Goal: Task Accomplishment & Management: Manage account settings

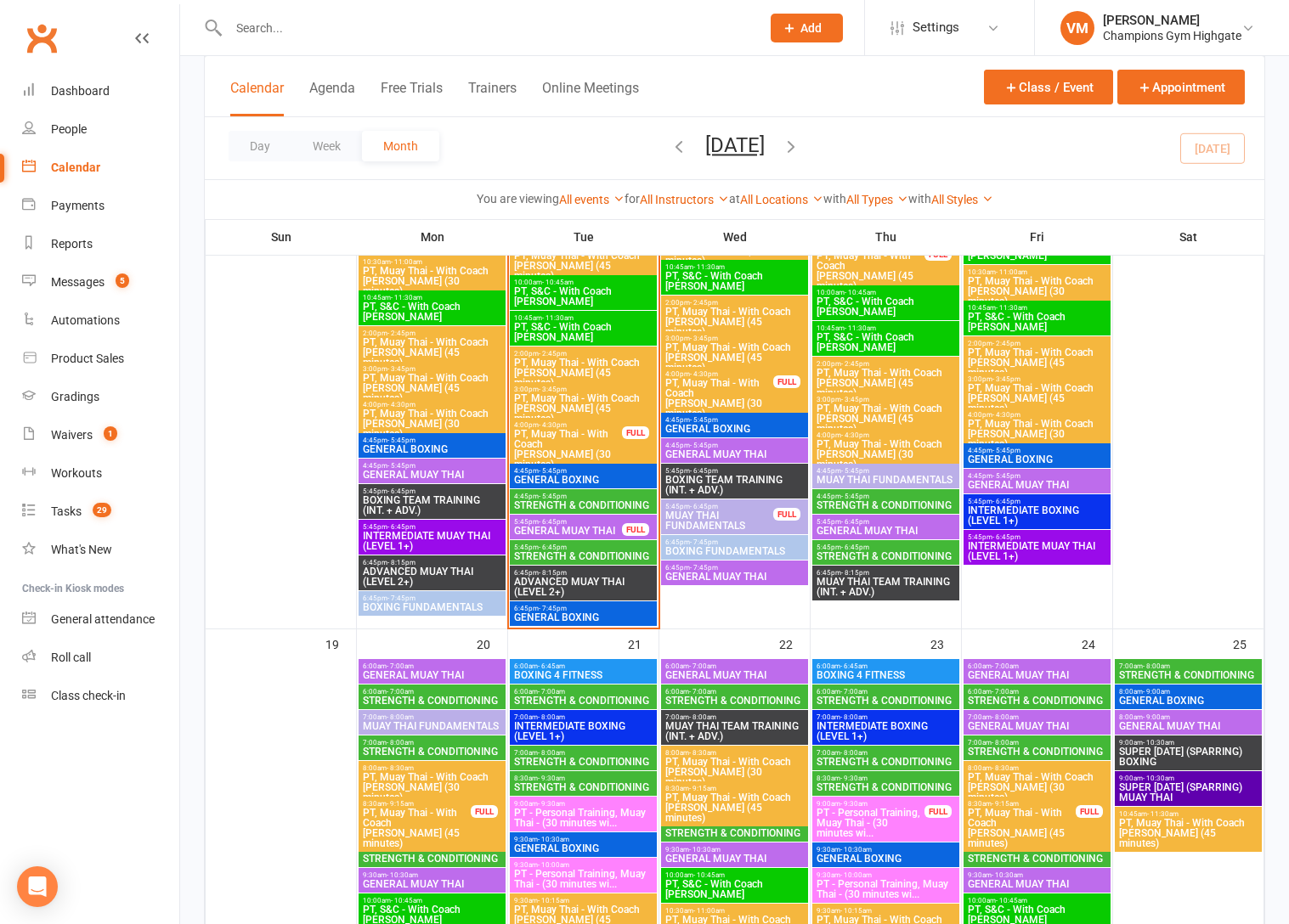
click at [592, 549] on span "5:45pm - 6:45pm" at bounding box center [583, 547] width 140 height 8
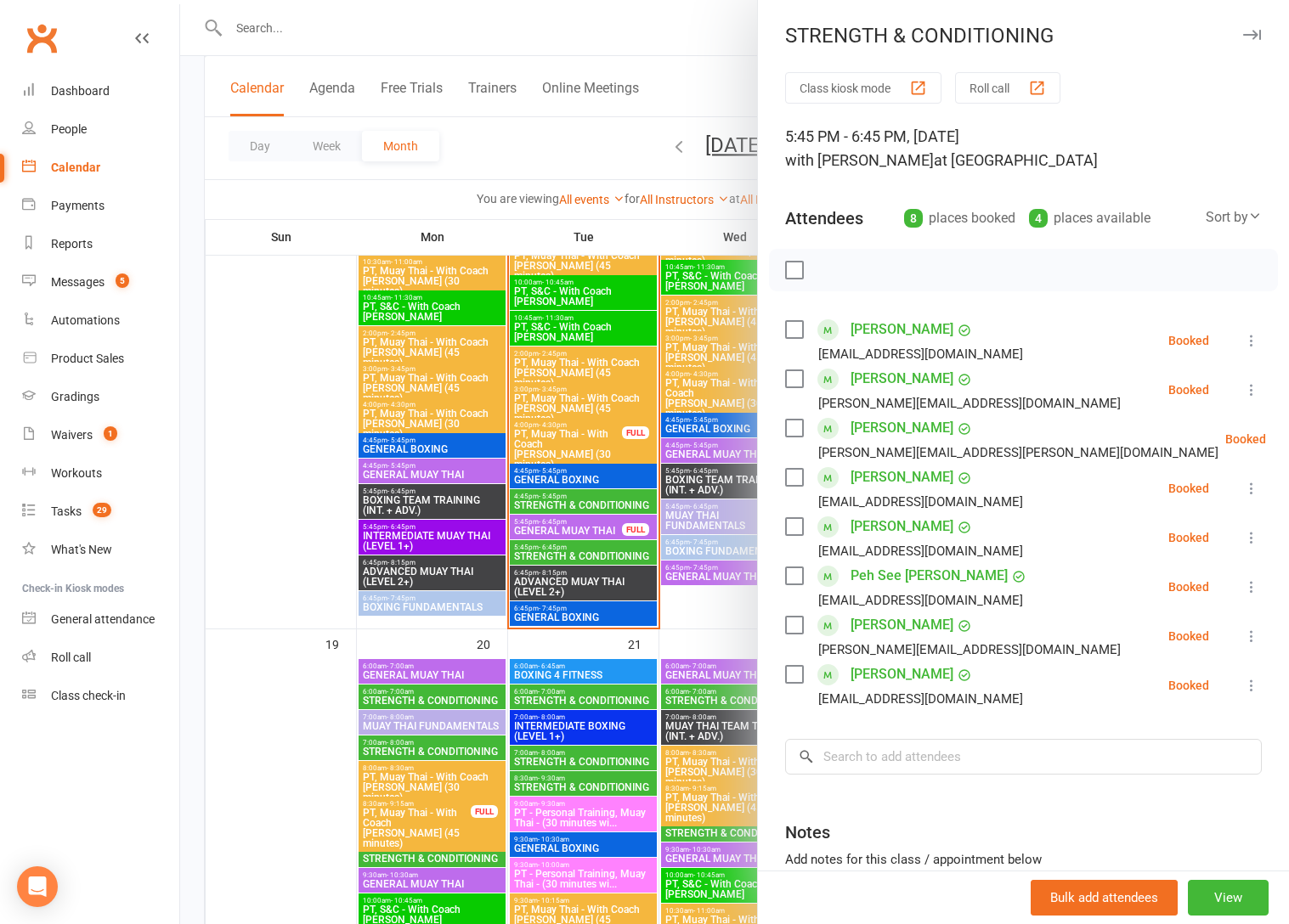
click at [1254, 536] on icon at bounding box center [1252, 538] width 17 height 17
click at [1182, 609] on link "Remove" at bounding box center [1169, 604] width 183 height 34
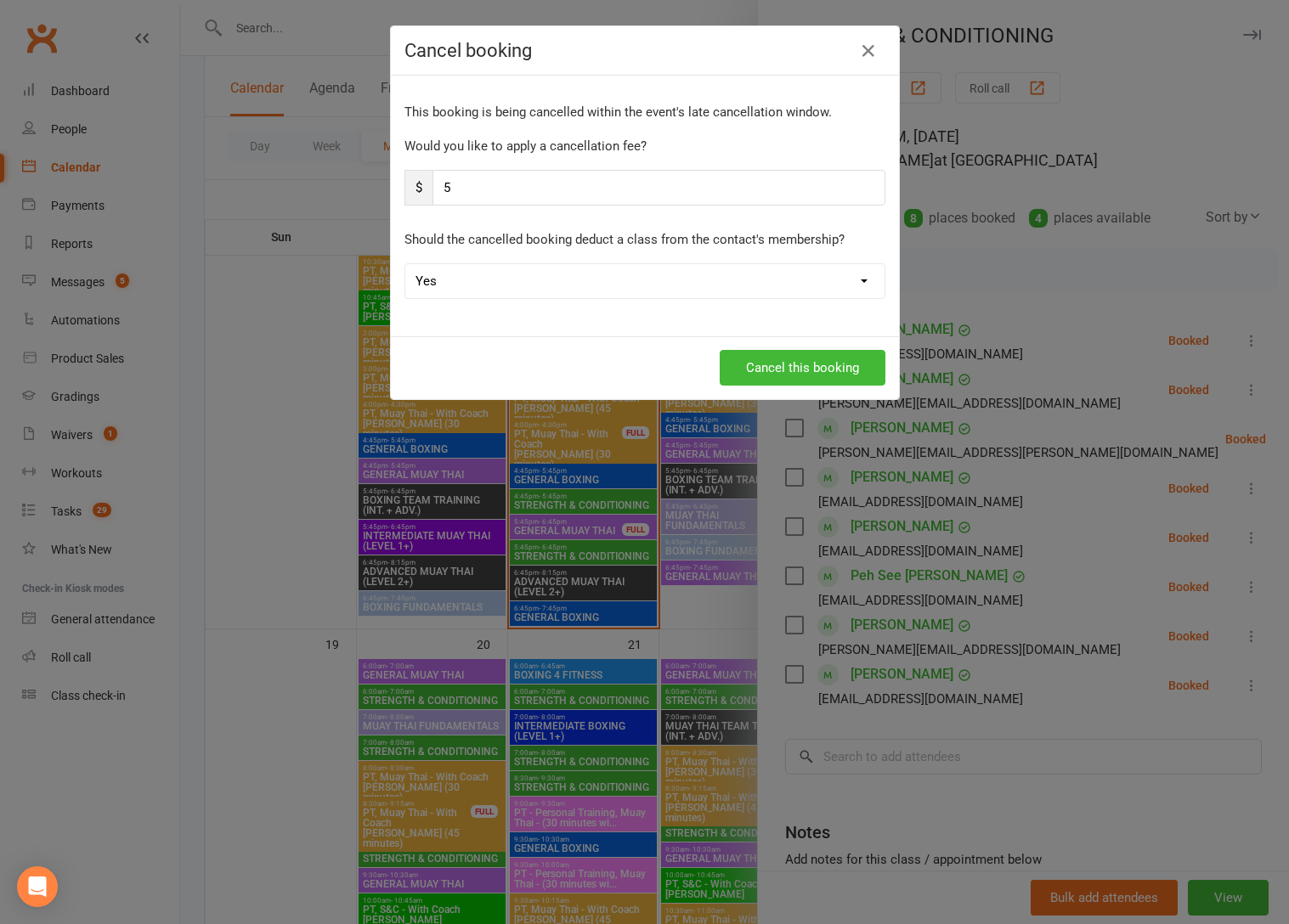
click at [659, 287] on select "Yes No" at bounding box center [645, 281] width 479 height 34
select select "1"
click at [405, 265] on select "Yes No" at bounding box center [645, 281] width 479 height 34
click at [578, 178] on input "5" at bounding box center [658, 187] width 452 height 35
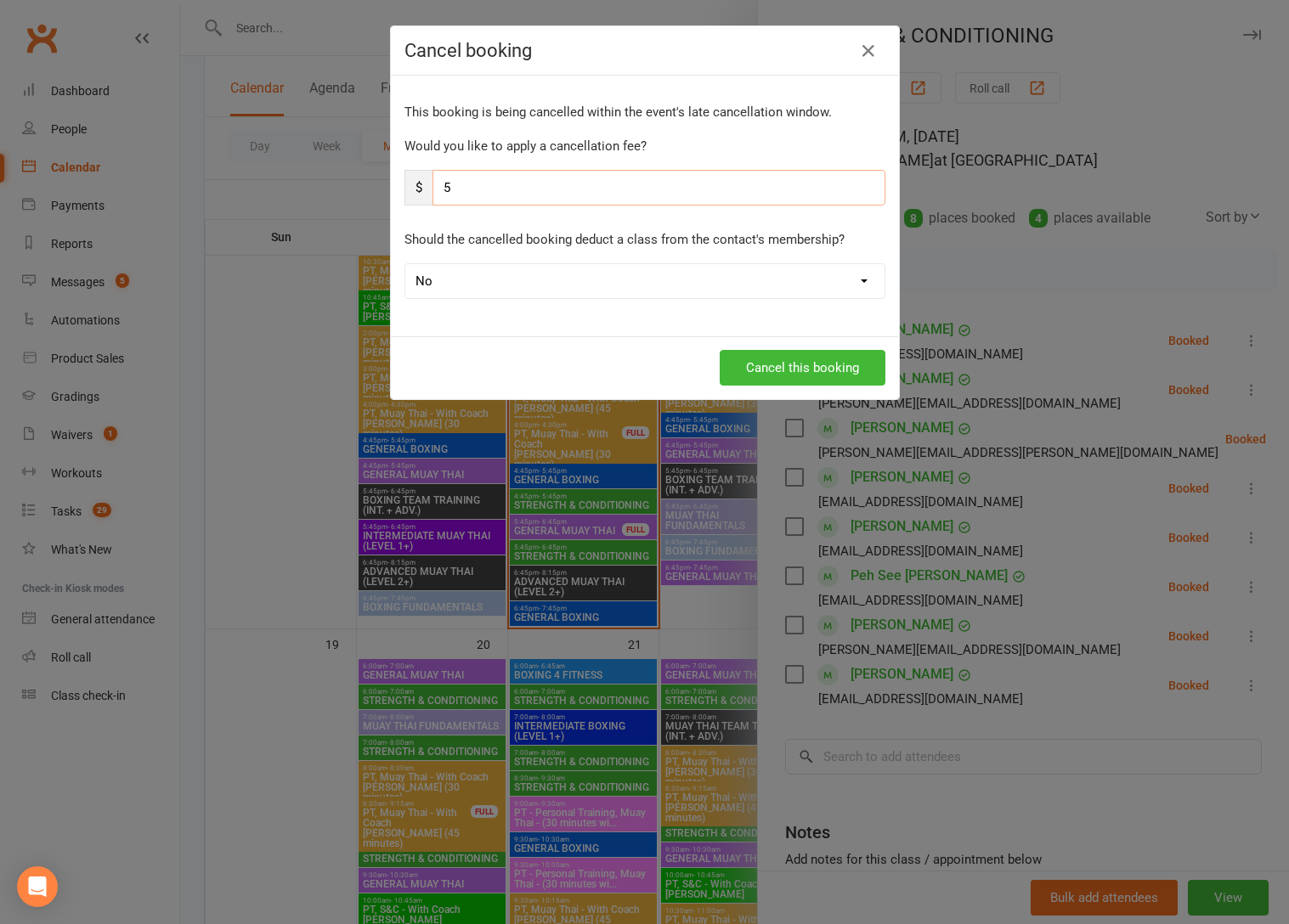
click at [578, 178] on input "5" at bounding box center [658, 187] width 452 height 35
type input "0"
click at [782, 358] on button "Cancel this booking" at bounding box center [802, 367] width 166 height 35
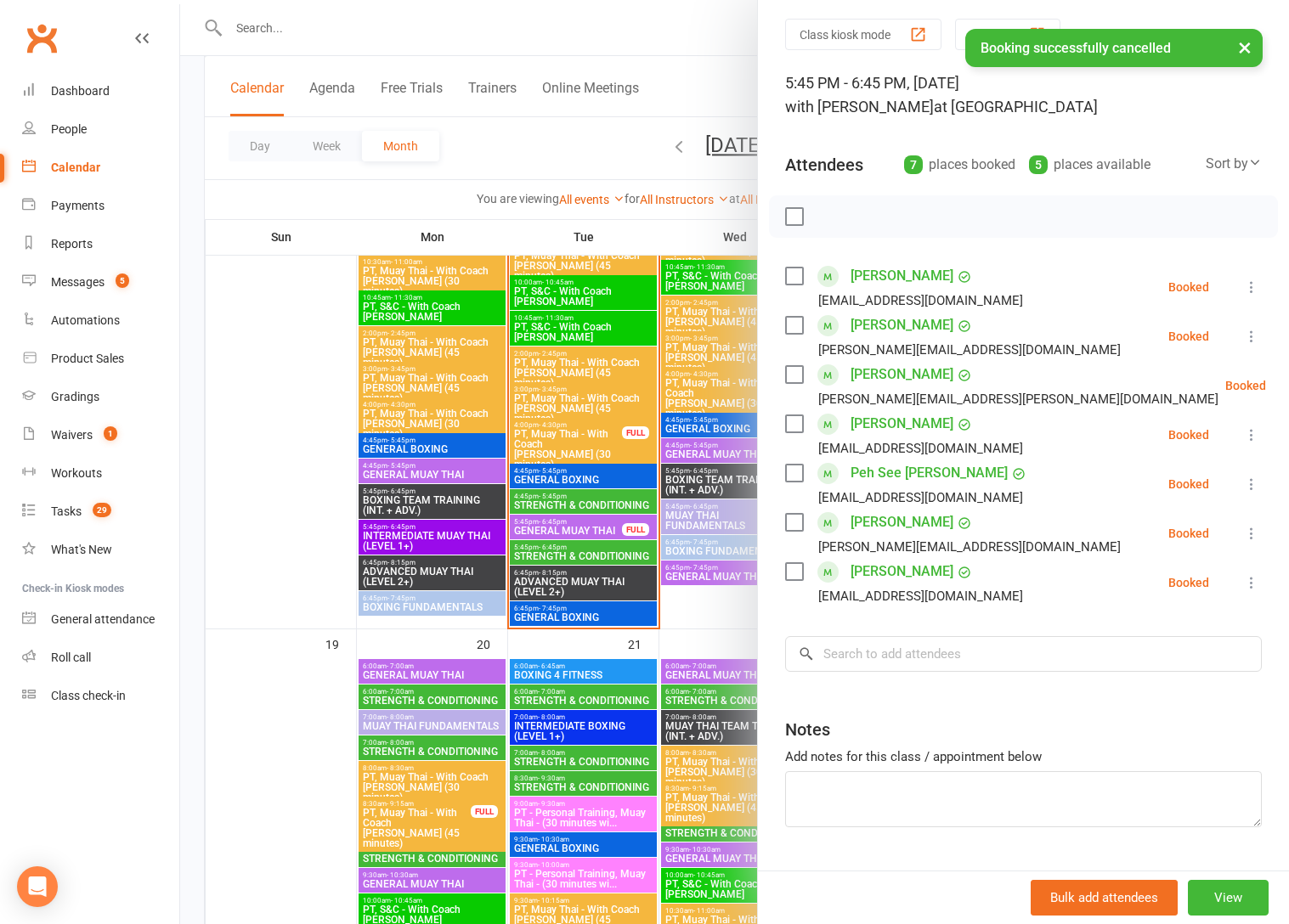
scroll to position [1928, 0]
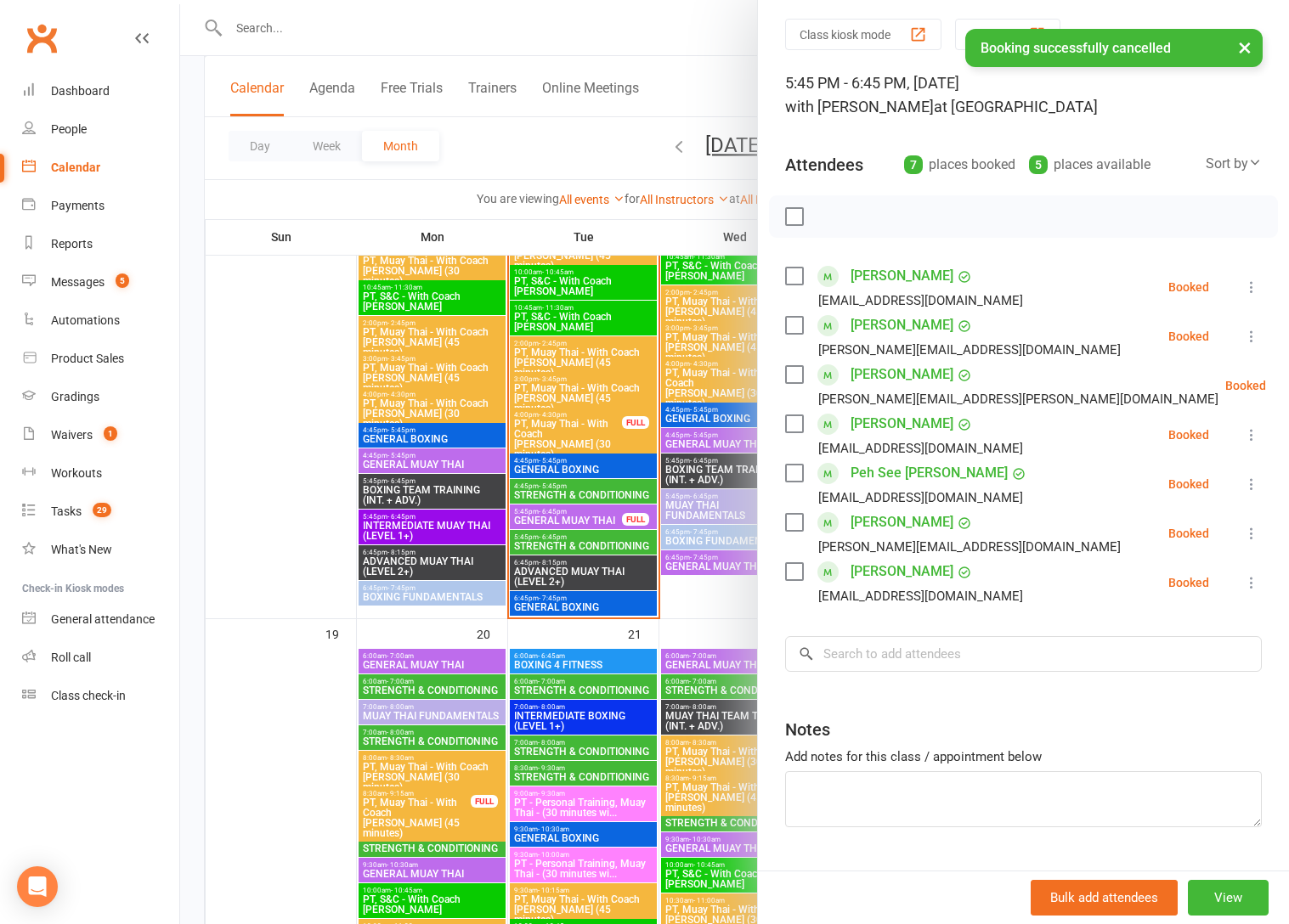
click at [610, 482] on div at bounding box center [734, 462] width 1109 height 924
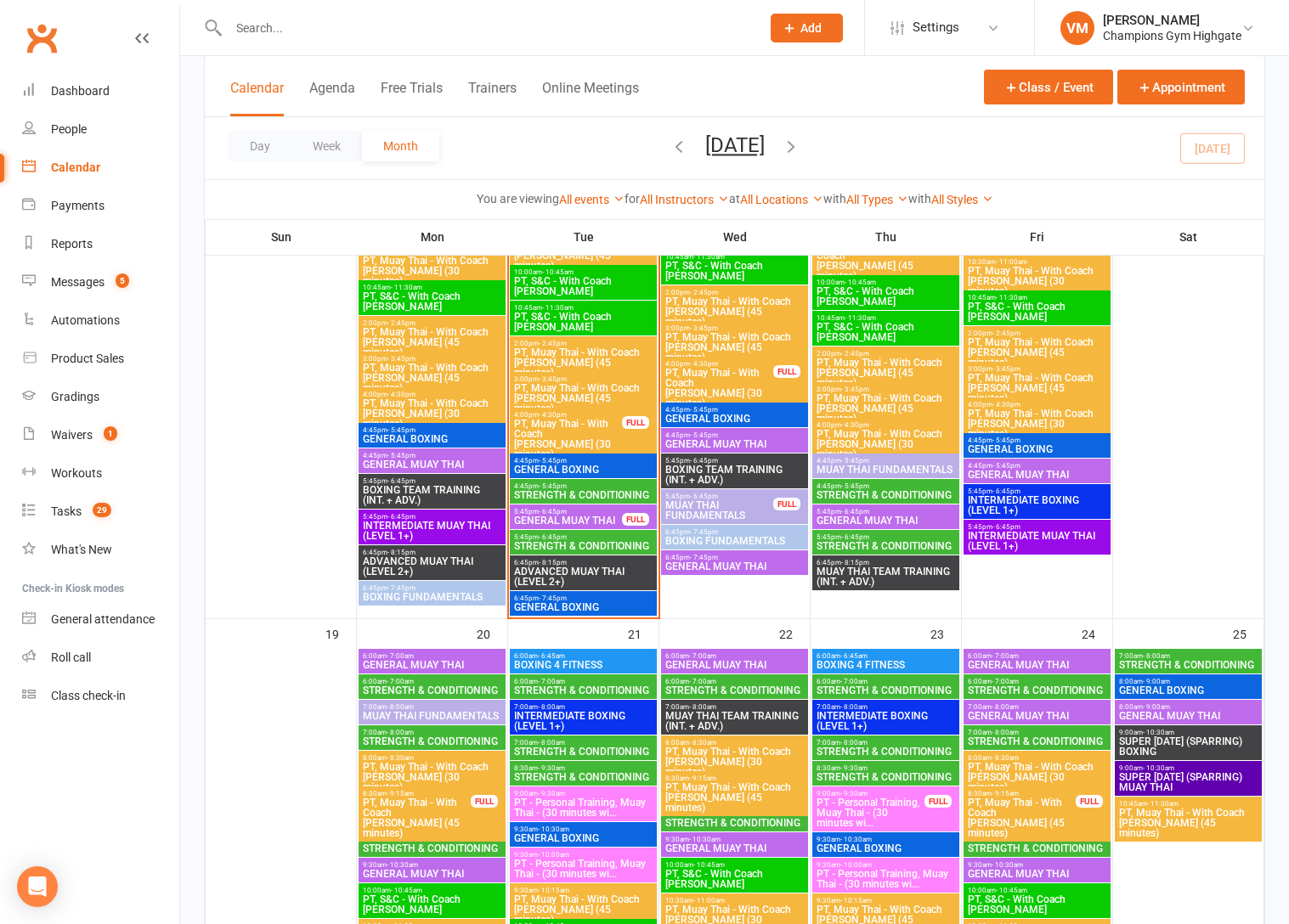
click at [600, 486] on span "4:45pm - 5:45pm" at bounding box center [583, 487] width 140 height 8
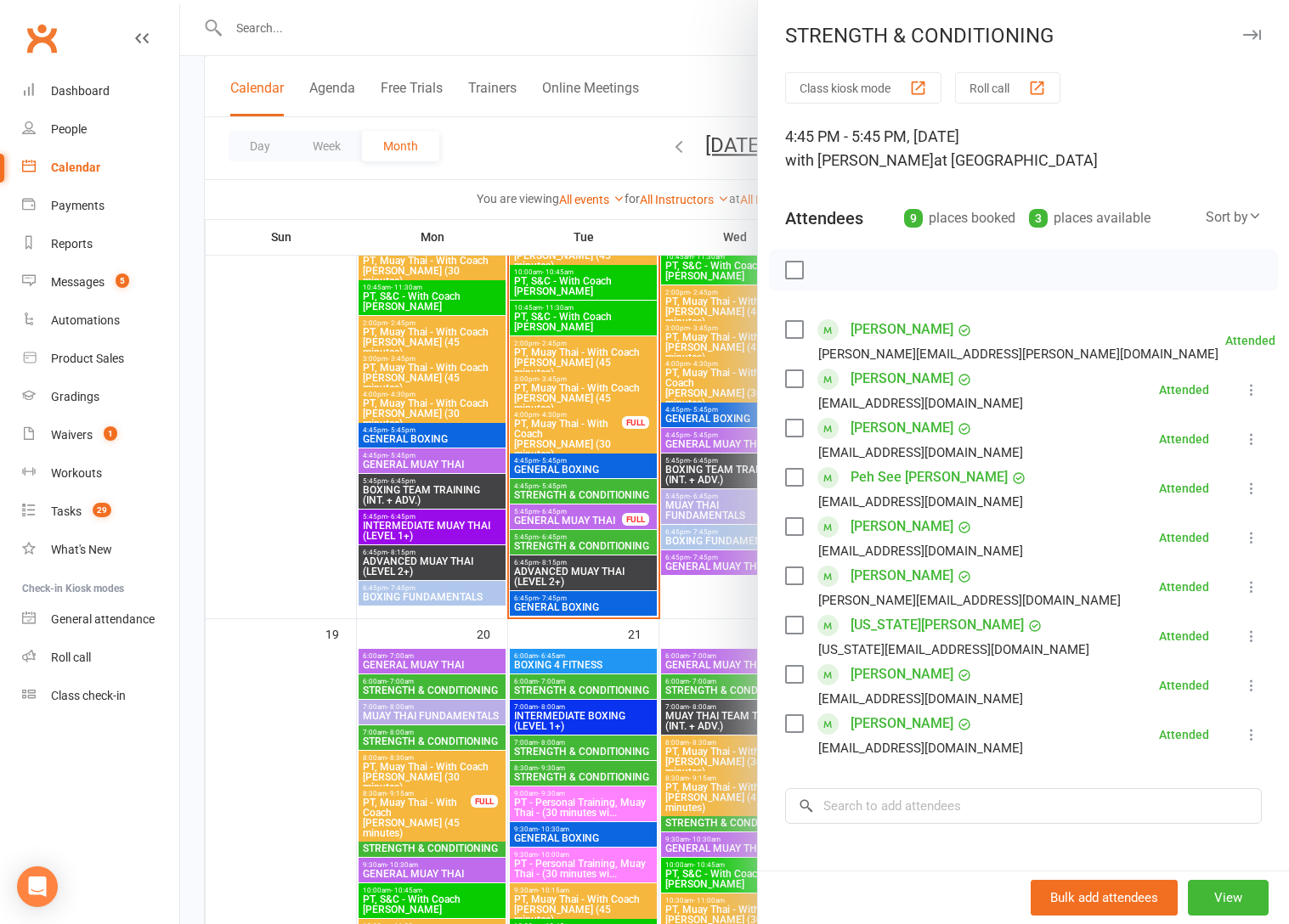
click at [561, 543] on div at bounding box center [734, 462] width 1109 height 924
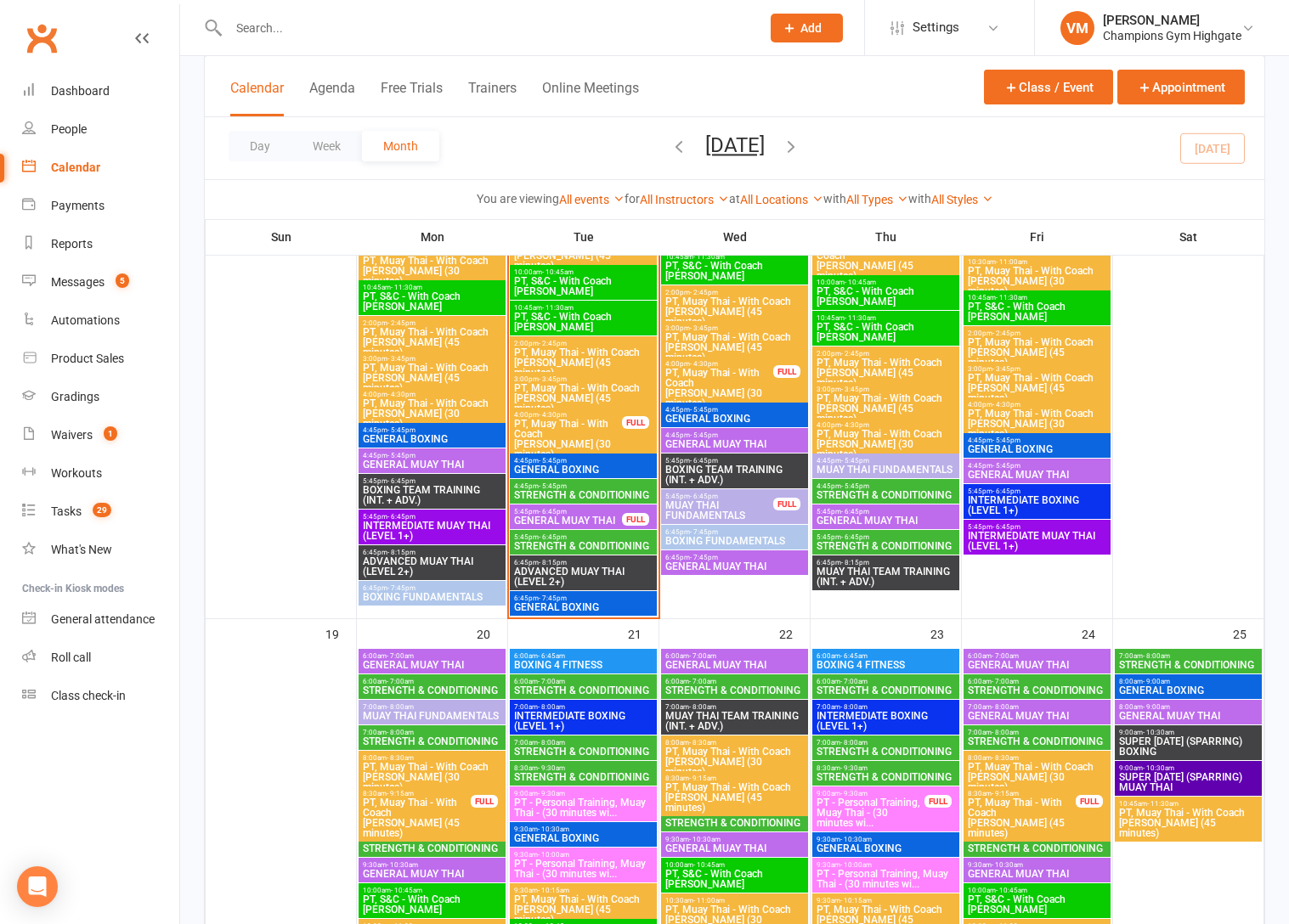
click at [561, 543] on span "STRENGTH & CONDITIONING" at bounding box center [583, 546] width 140 height 11
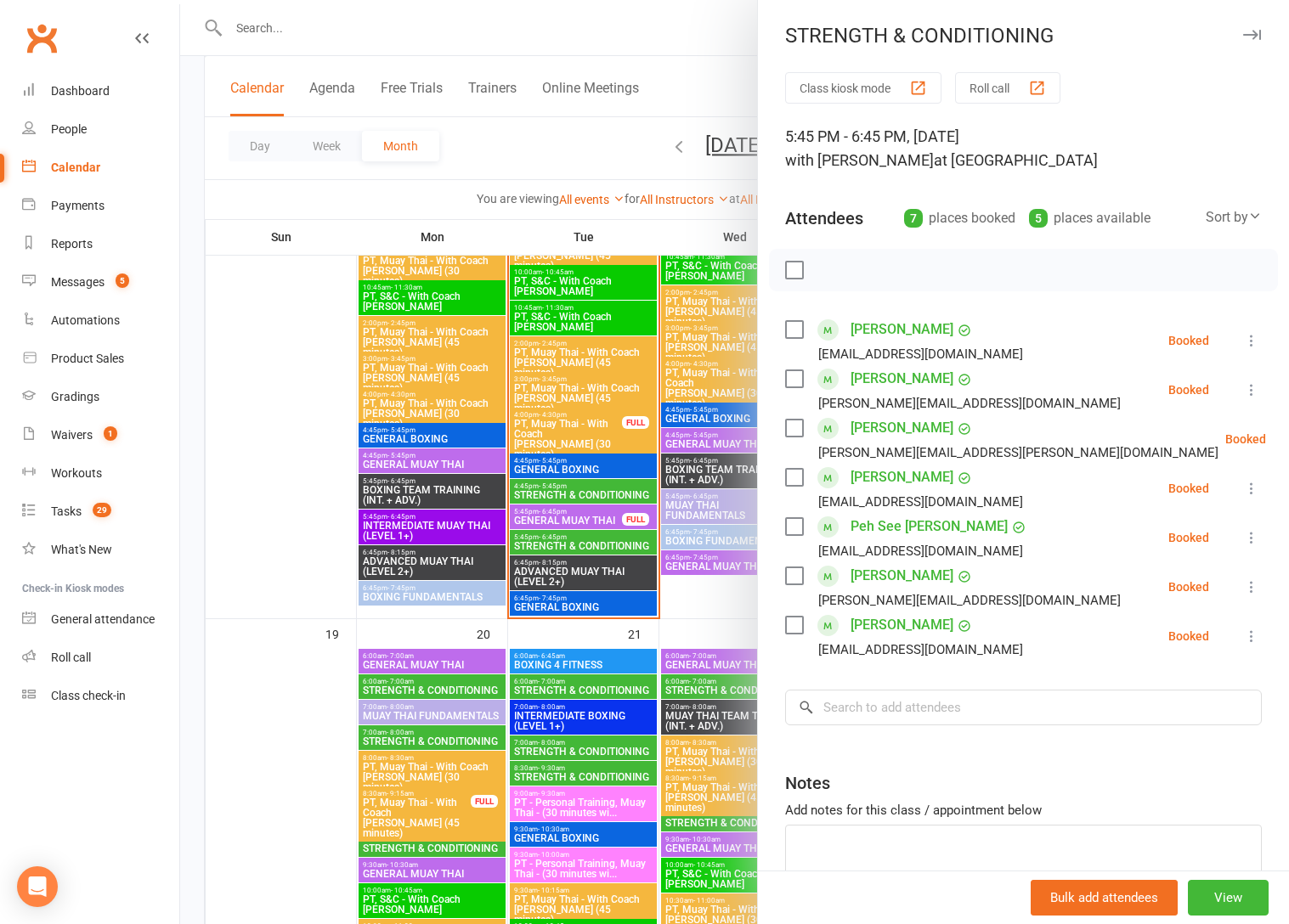
click at [618, 553] on div at bounding box center [734, 462] width 1109 height 924
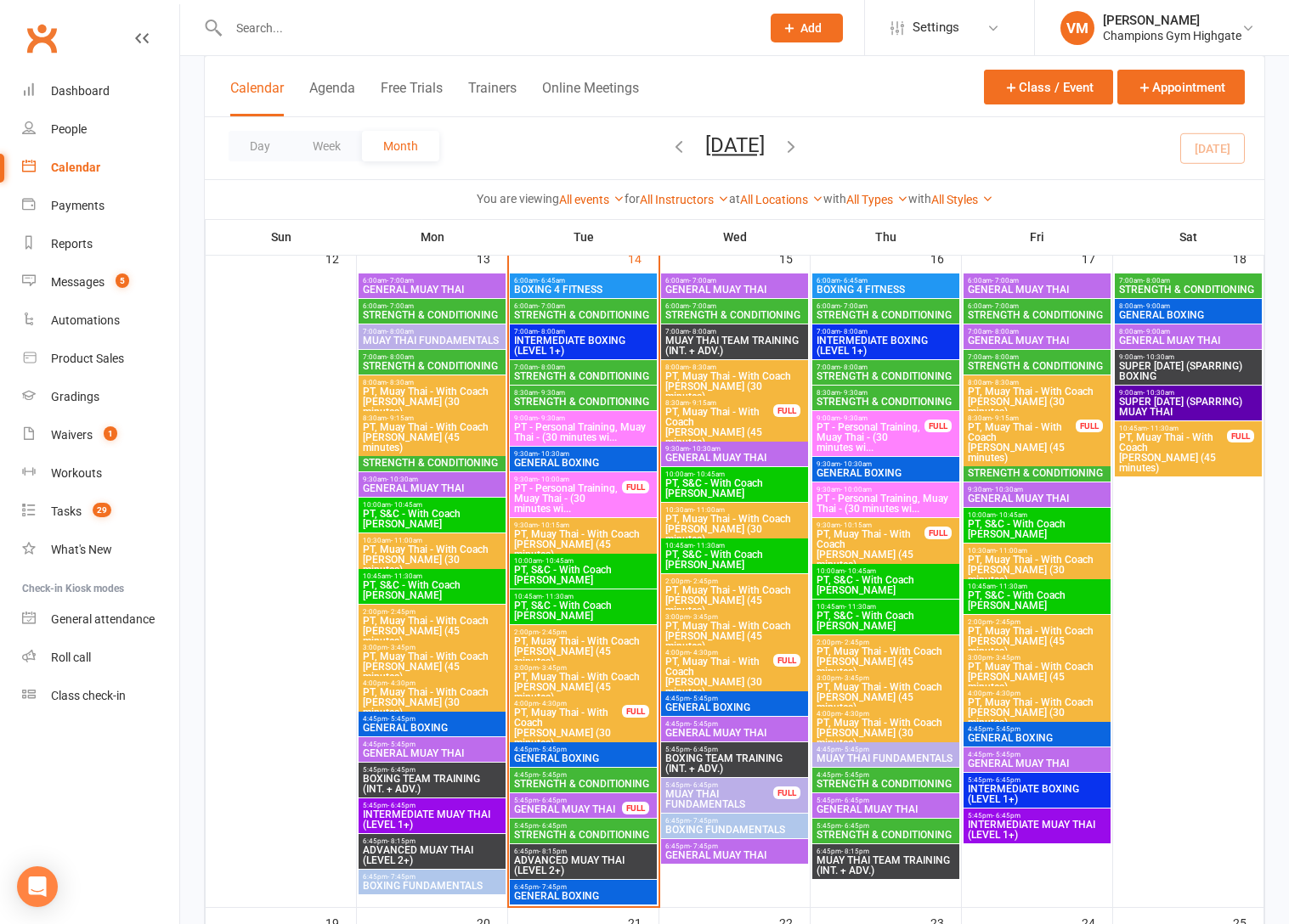
scroll to position [1494, 0]
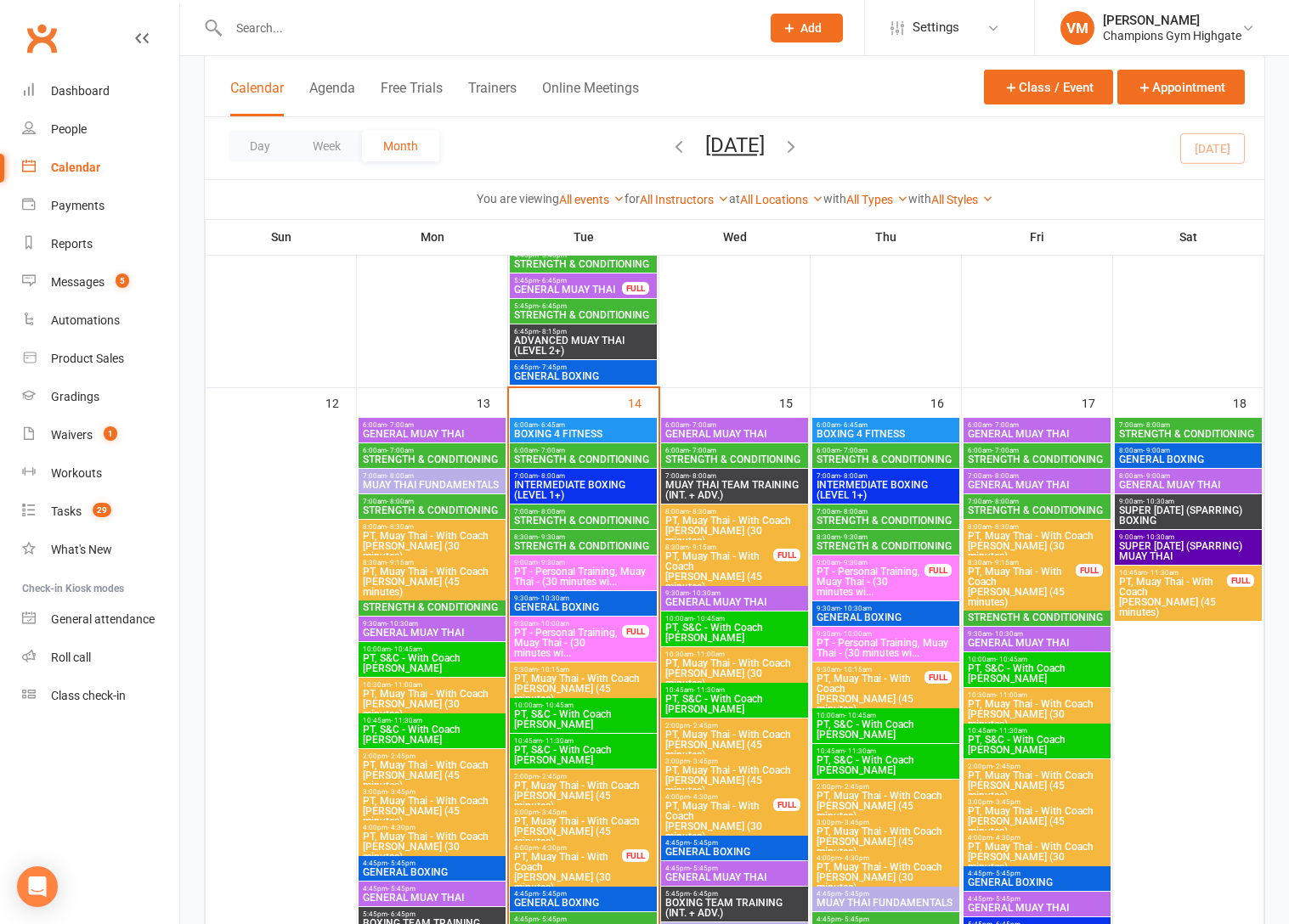
click at [731, 458] on span "STRENGTH & CONDITIONING" at bounding box center [734, 459] width 140 height 11
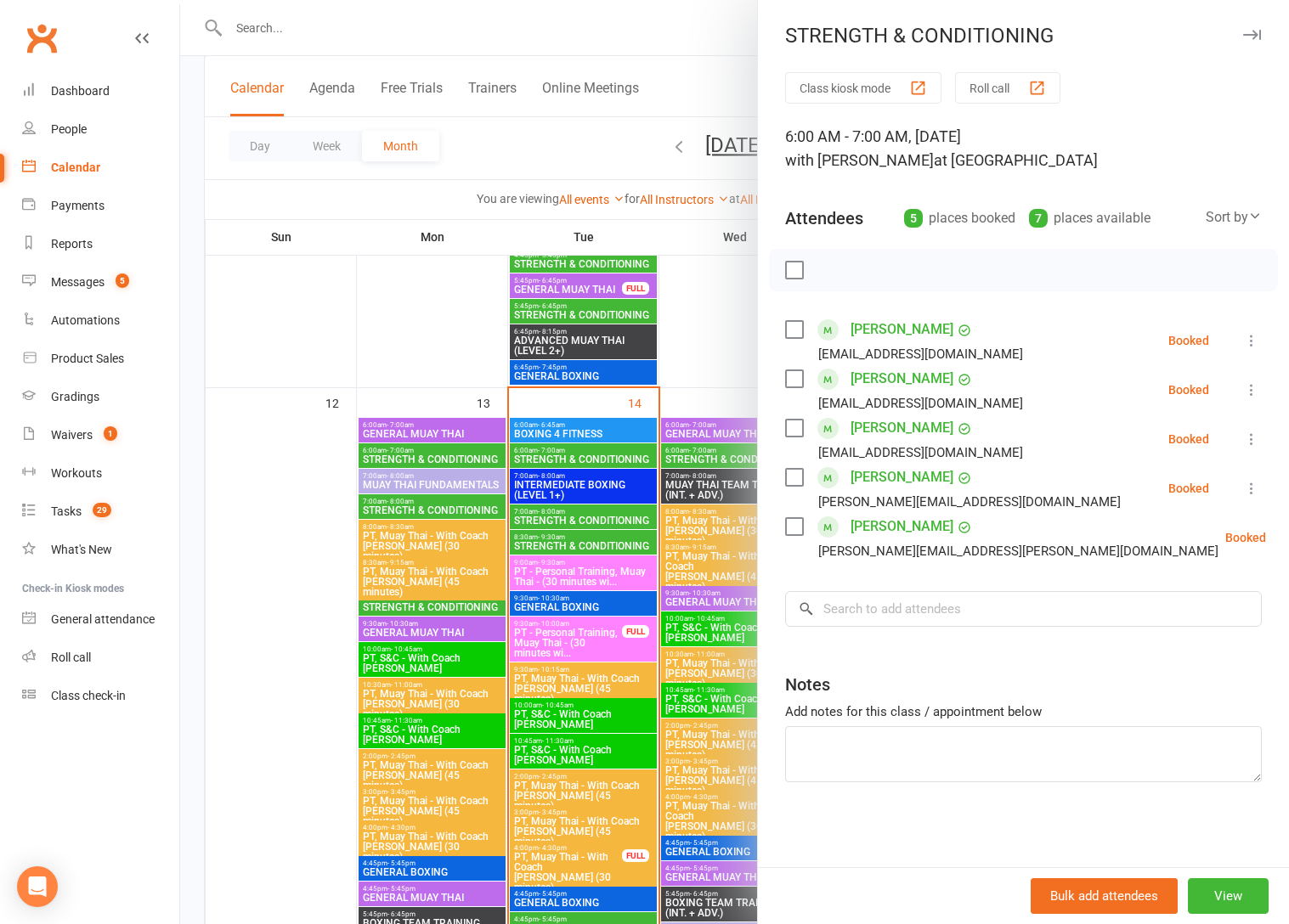
click at [729, 449] on div at bounding box center [734, 462] width 1109 height 924
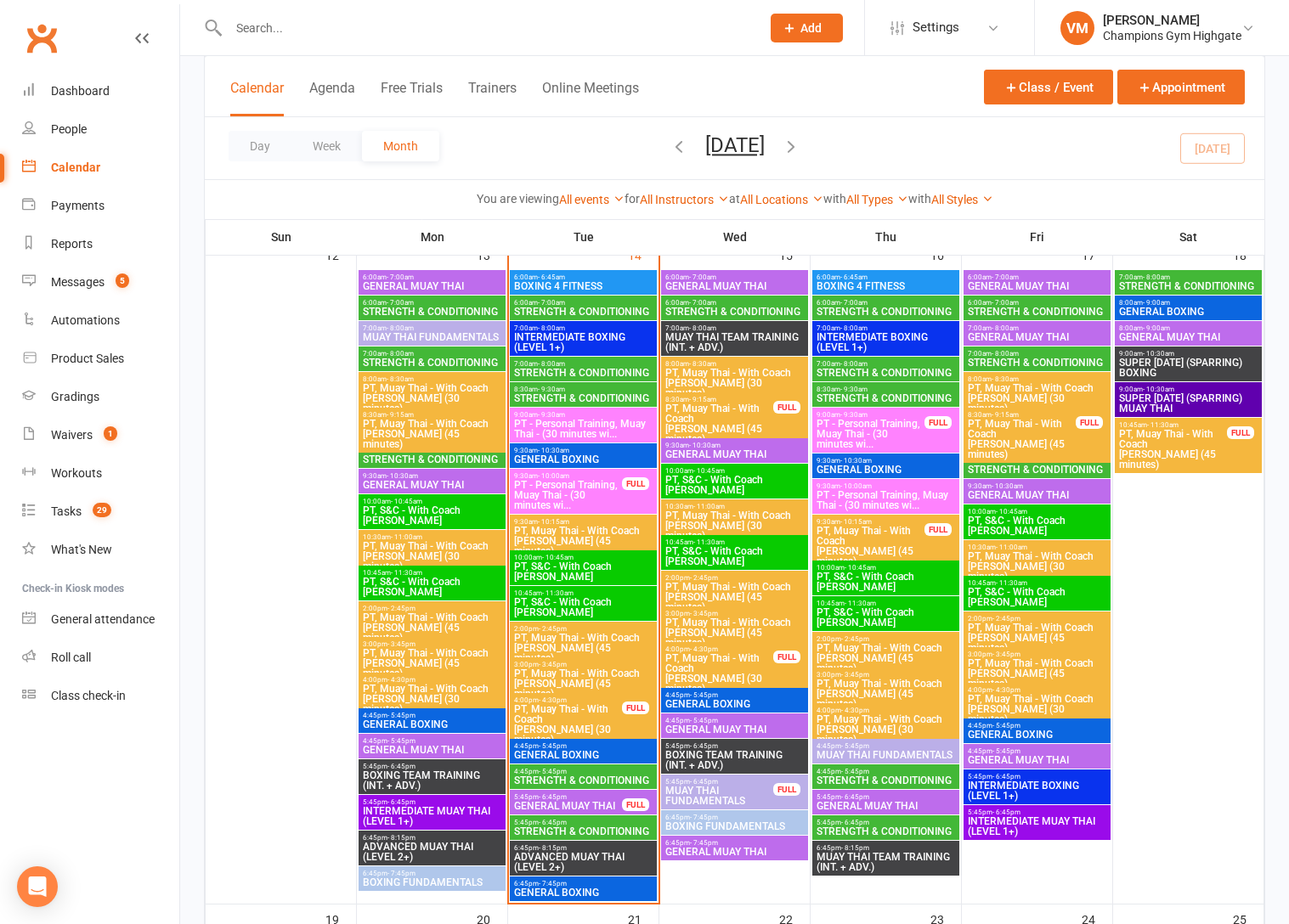
scroll to position [1693, 0]
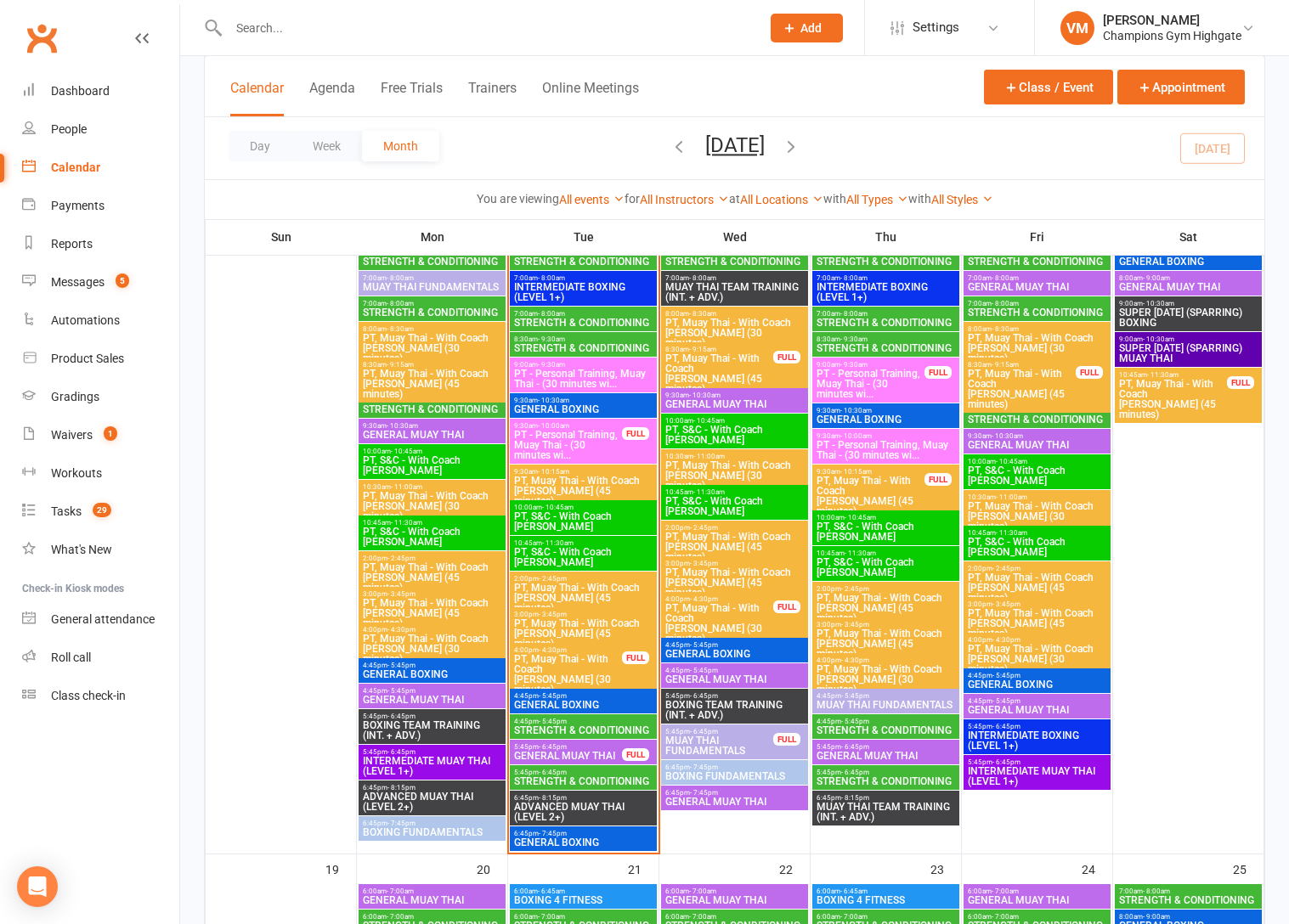
click at [593, 720] on span "4:45pm - 5:45pm" at bounding box center [583, 722] width 140 height 8
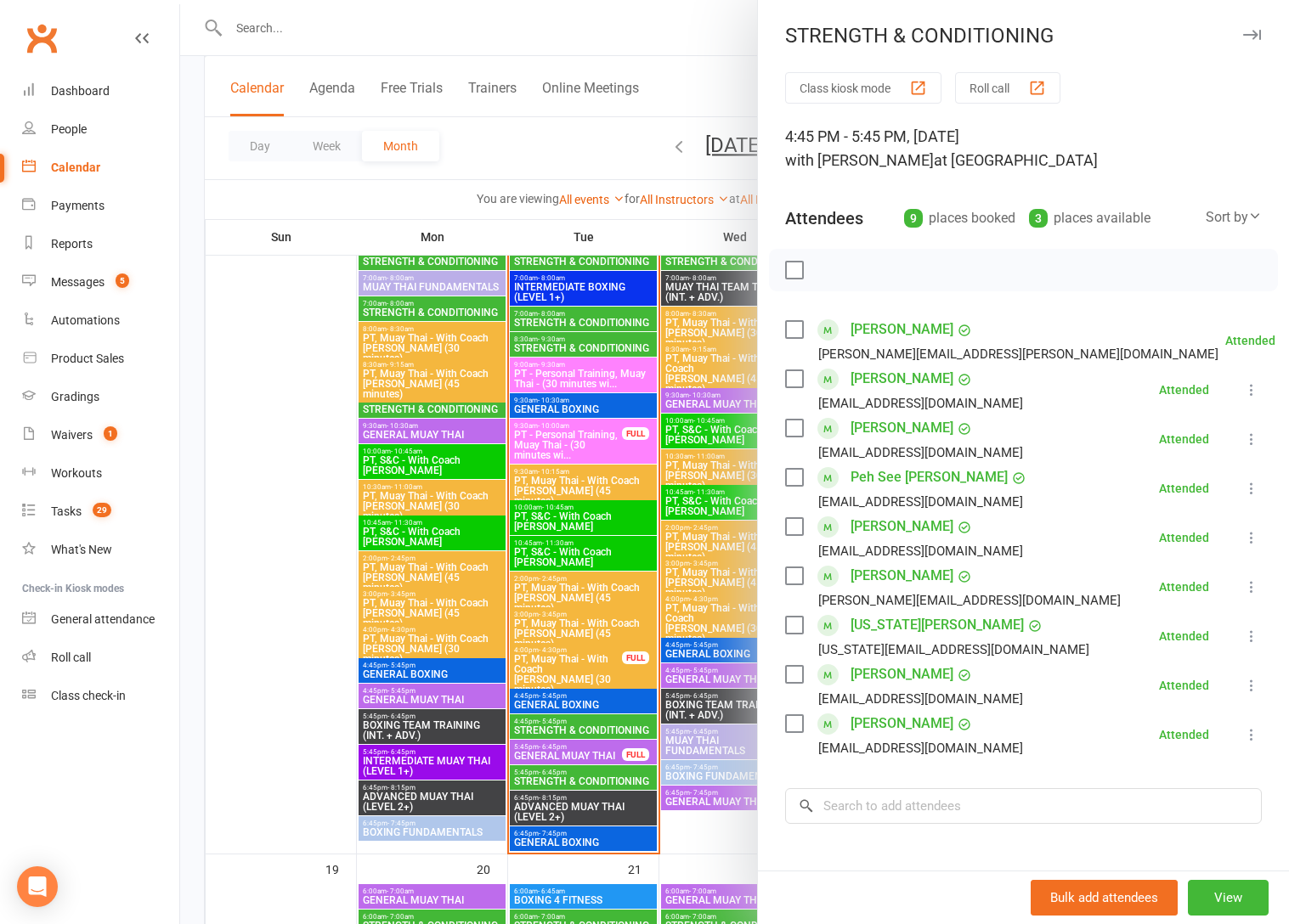
click at [581, 723] on div at bounding box center [734, 462] width 1109 height 924
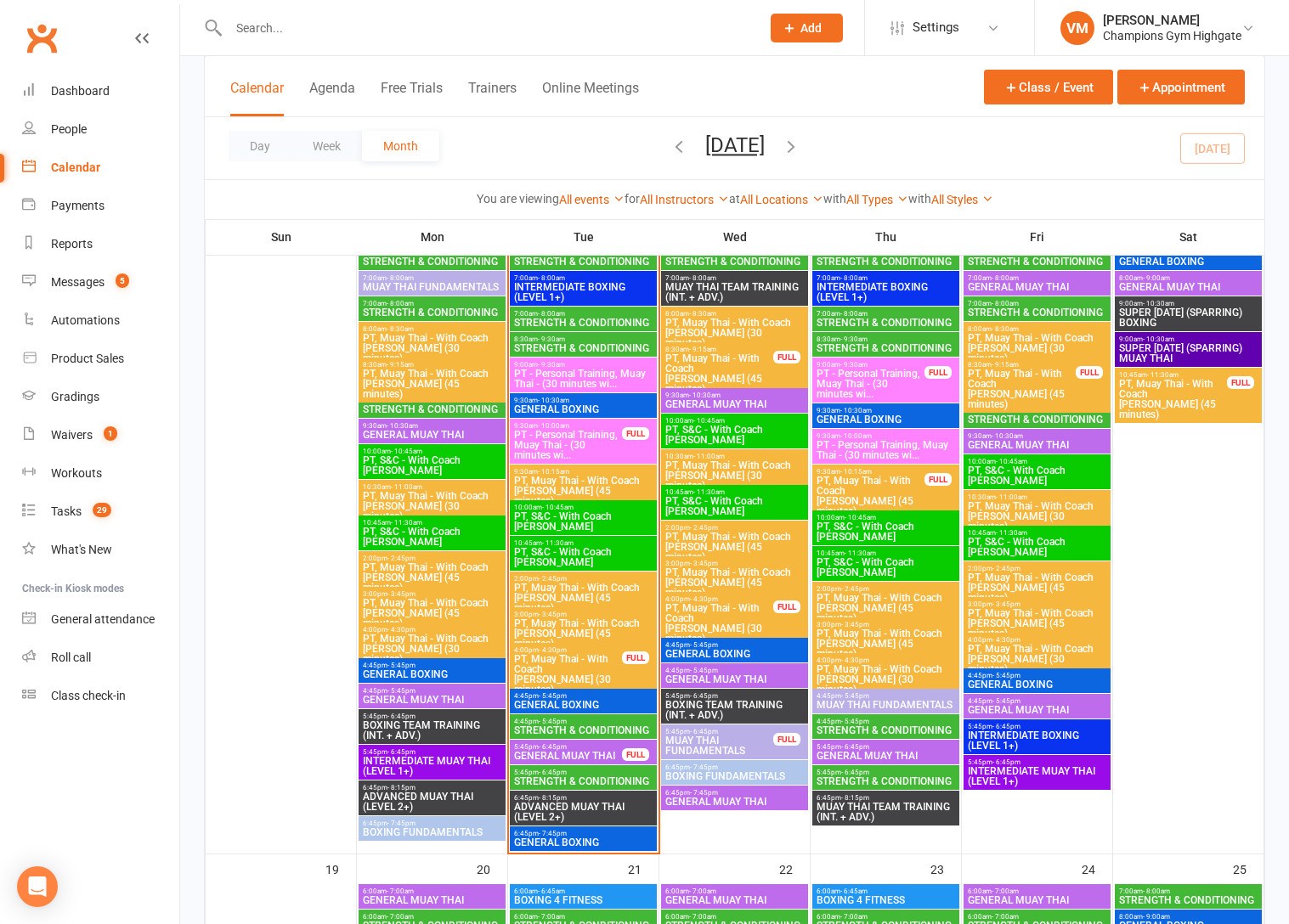
click at [564, 762] on div "5:45pm - 6:45pm GENERAL MUAY THAI FULL" at bounding box center [583, 752] width 147 height 25
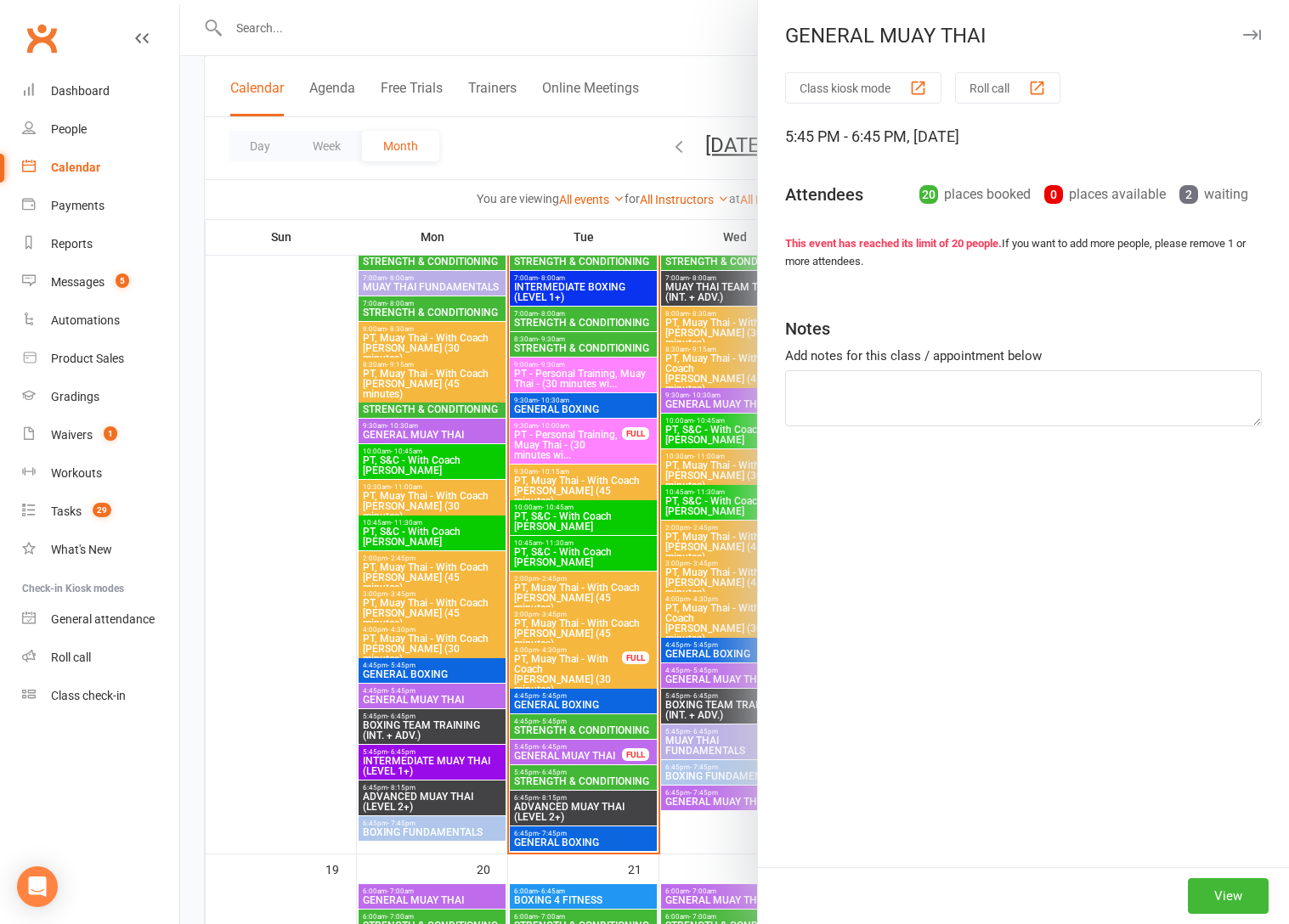
click at [560, 774] on div at bounding box center [734, 462] width 1109 height 924
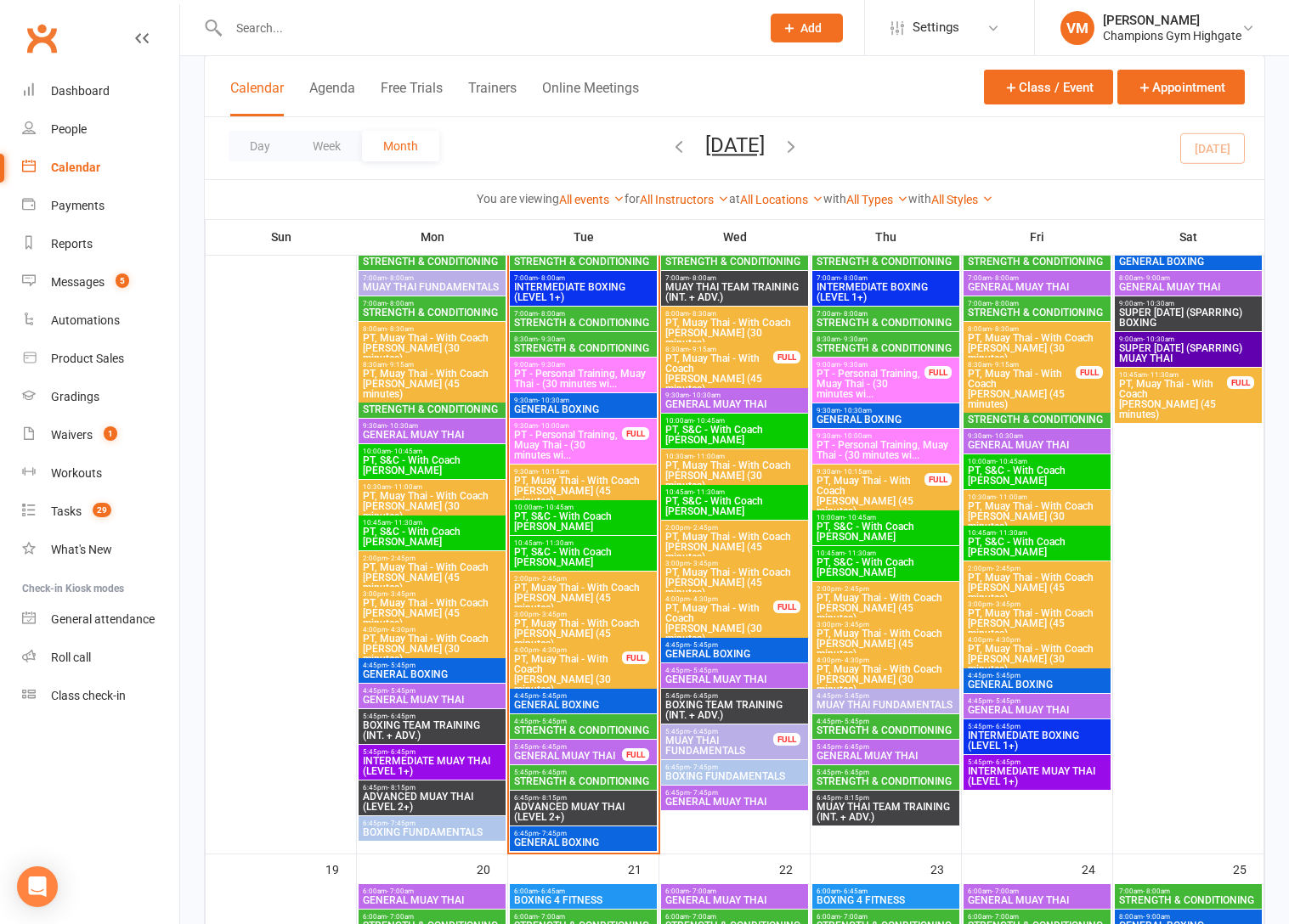
click at [560, 774] on span "- 6:45pm" at bounding box center [552, 773] width 28 height 8
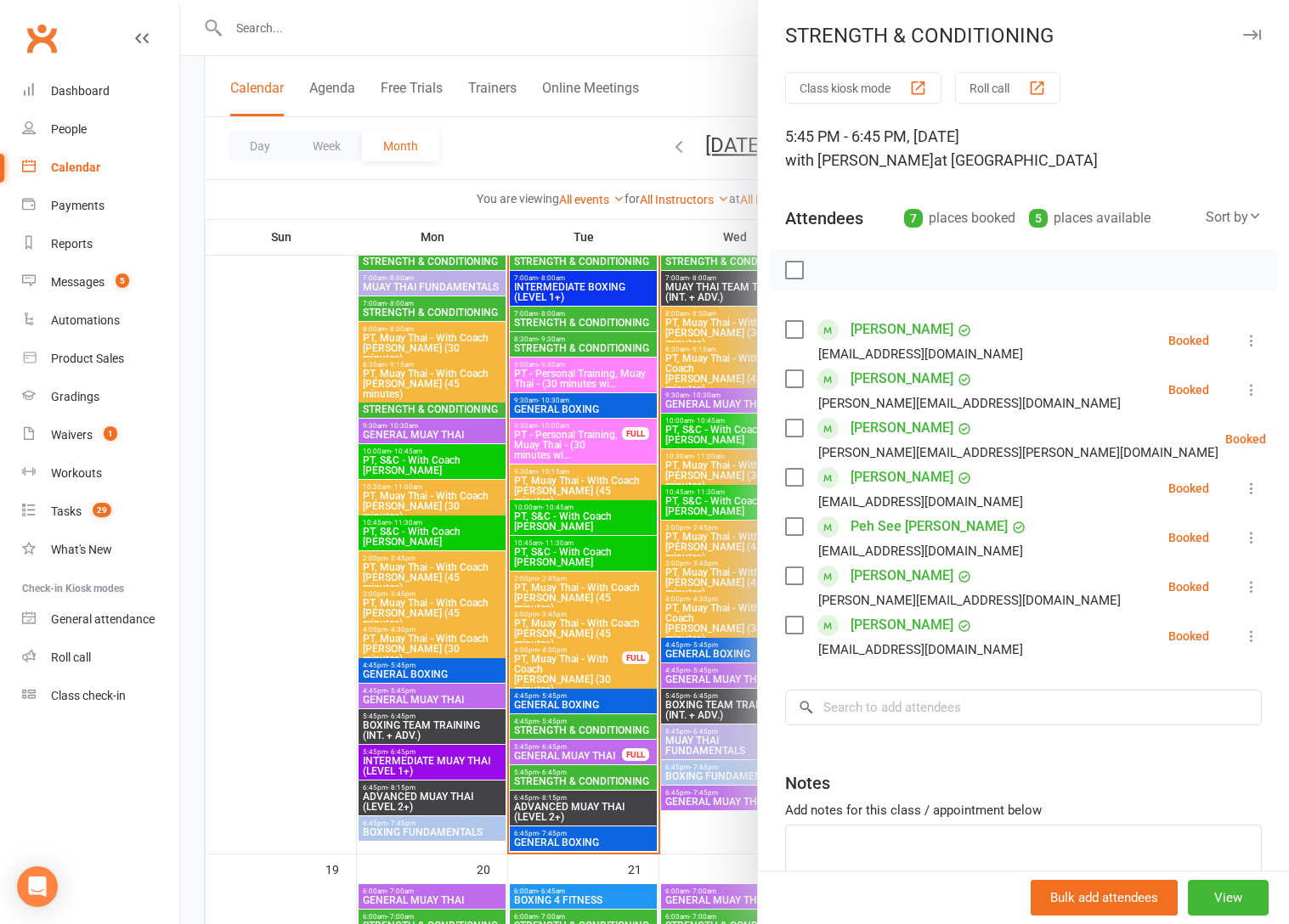
click at [560, 774] on div at bounding box center [734, 462] width 1109 height 924
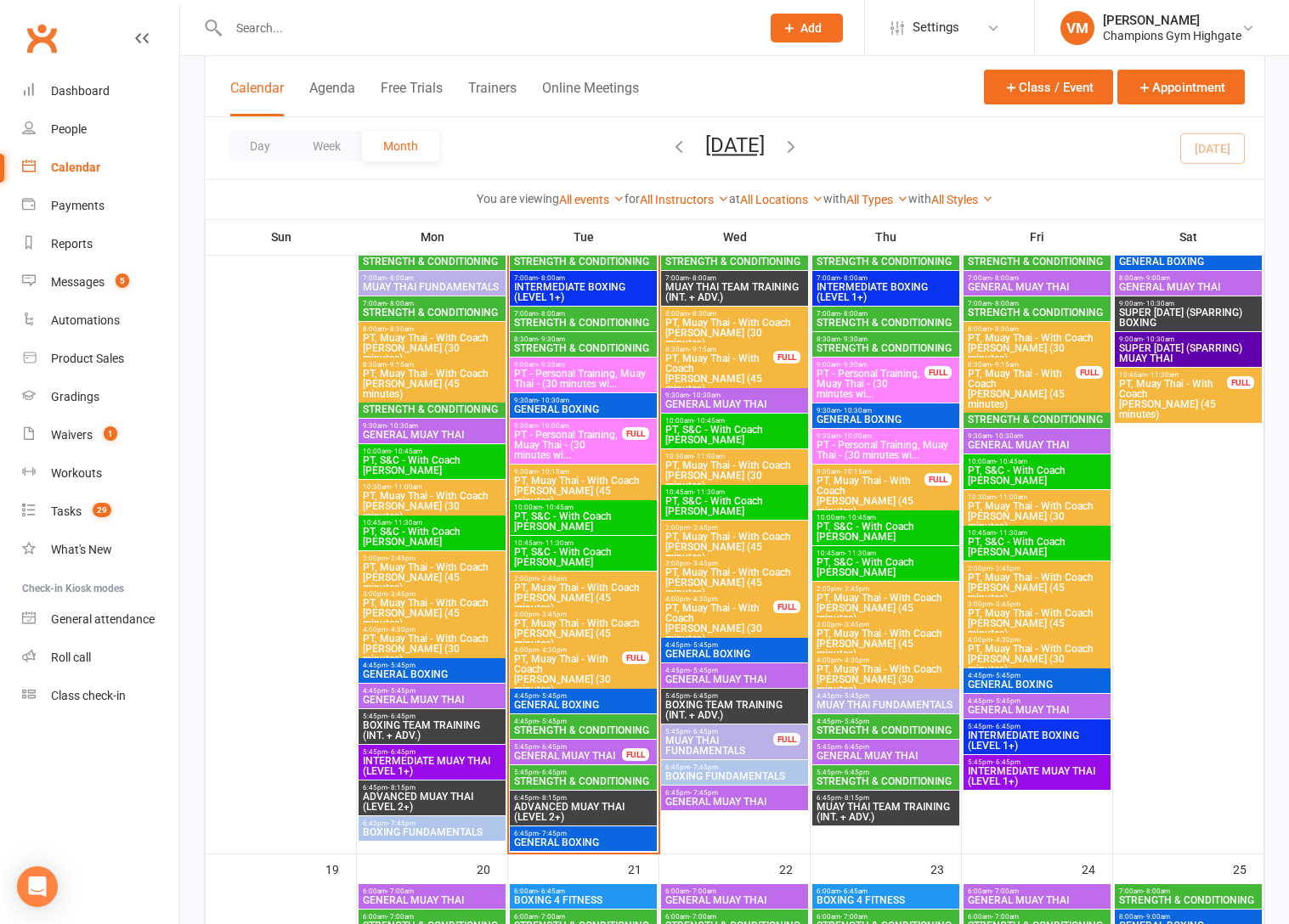
click at [919, 719] on span "4:45pm - 5:45pm" at bounding box center [886, 722] width 140 height 8
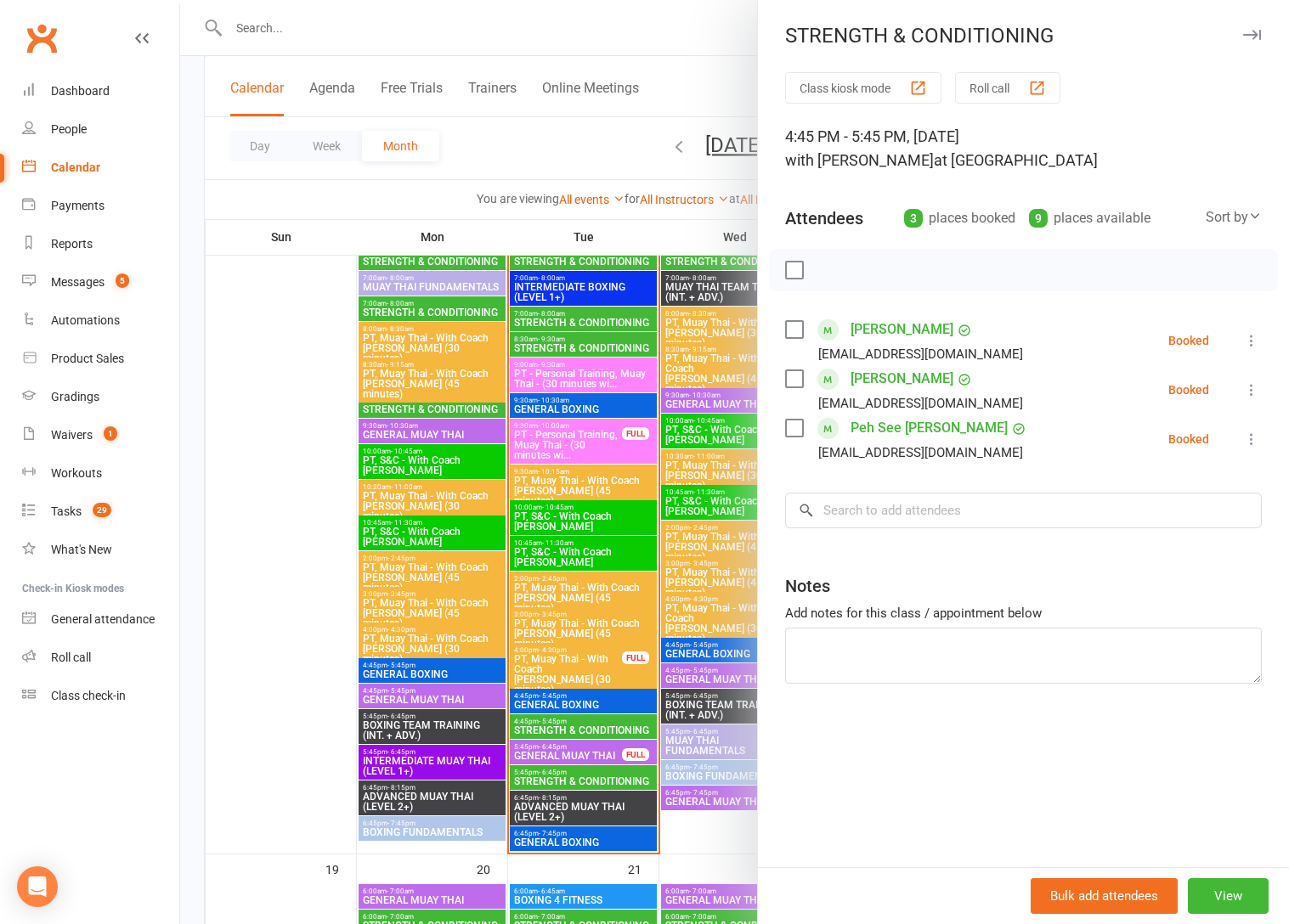
click at [687, 724] on div at bounding box center [734, 462] width 1109 height 924
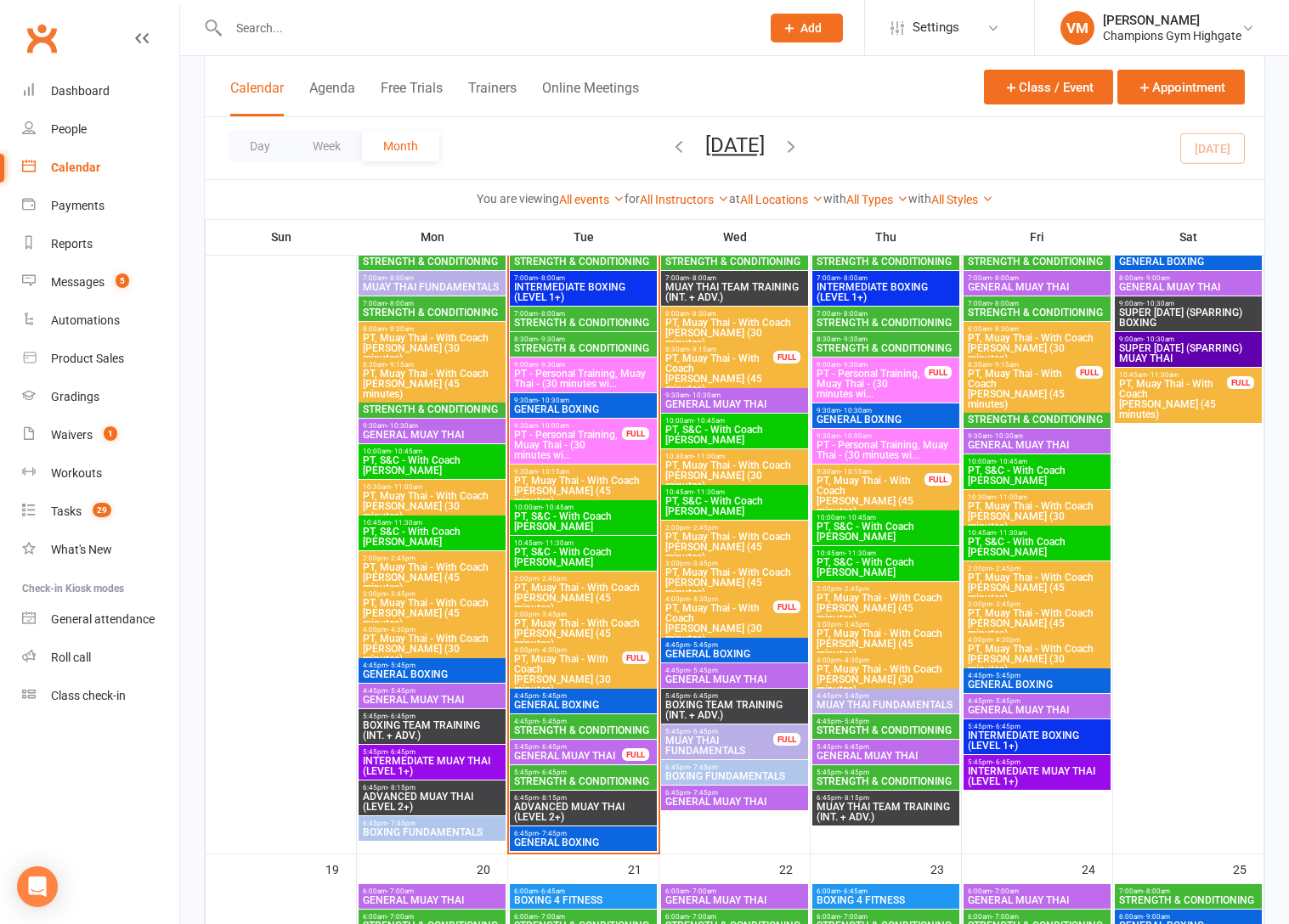
click at [841, 774] on span "- 6:45pm" at bounding box center [855, 773] width 28 height 8
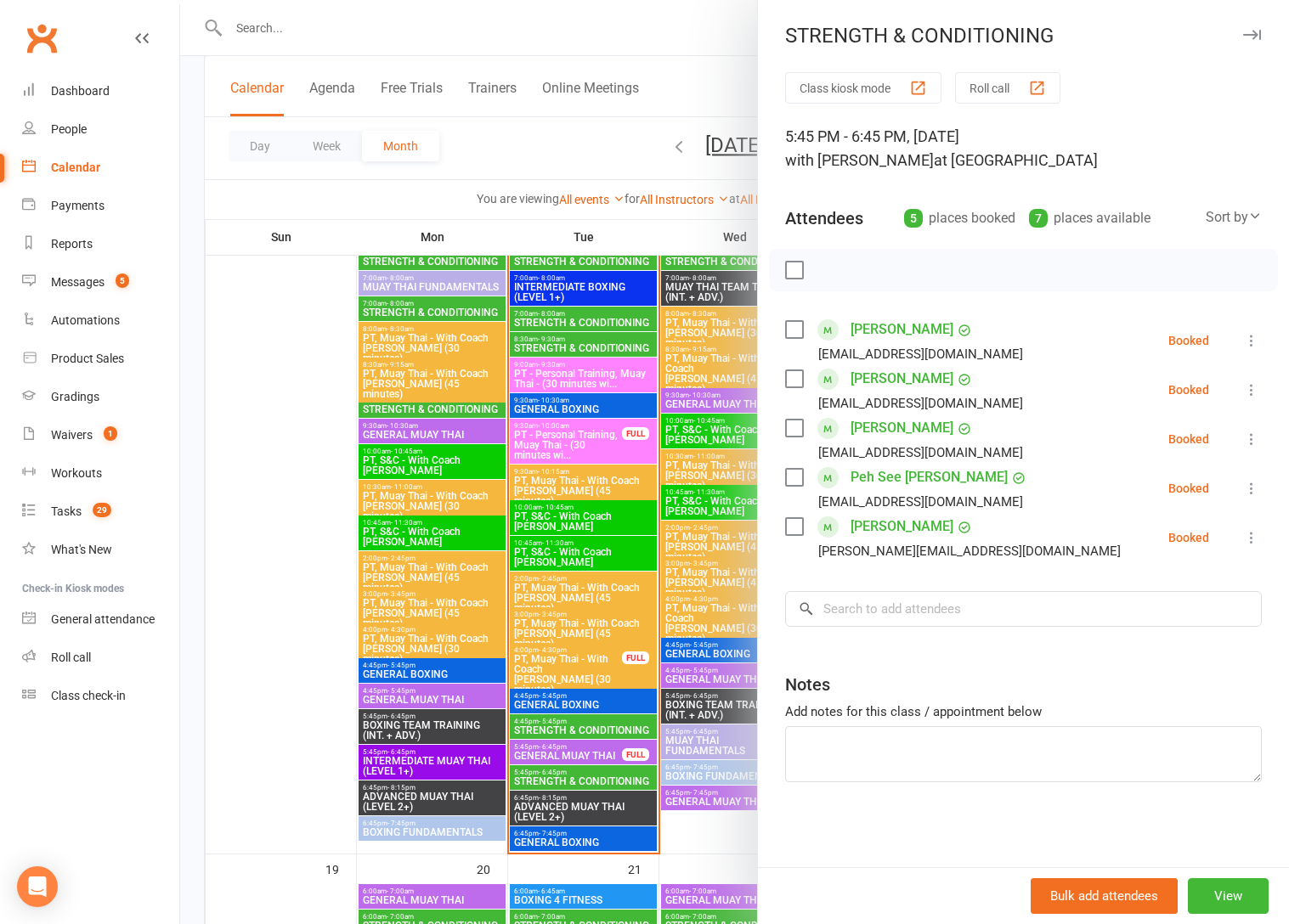
click at [706, 845] on div at bounding box center [734, 462] width 1109 height 924
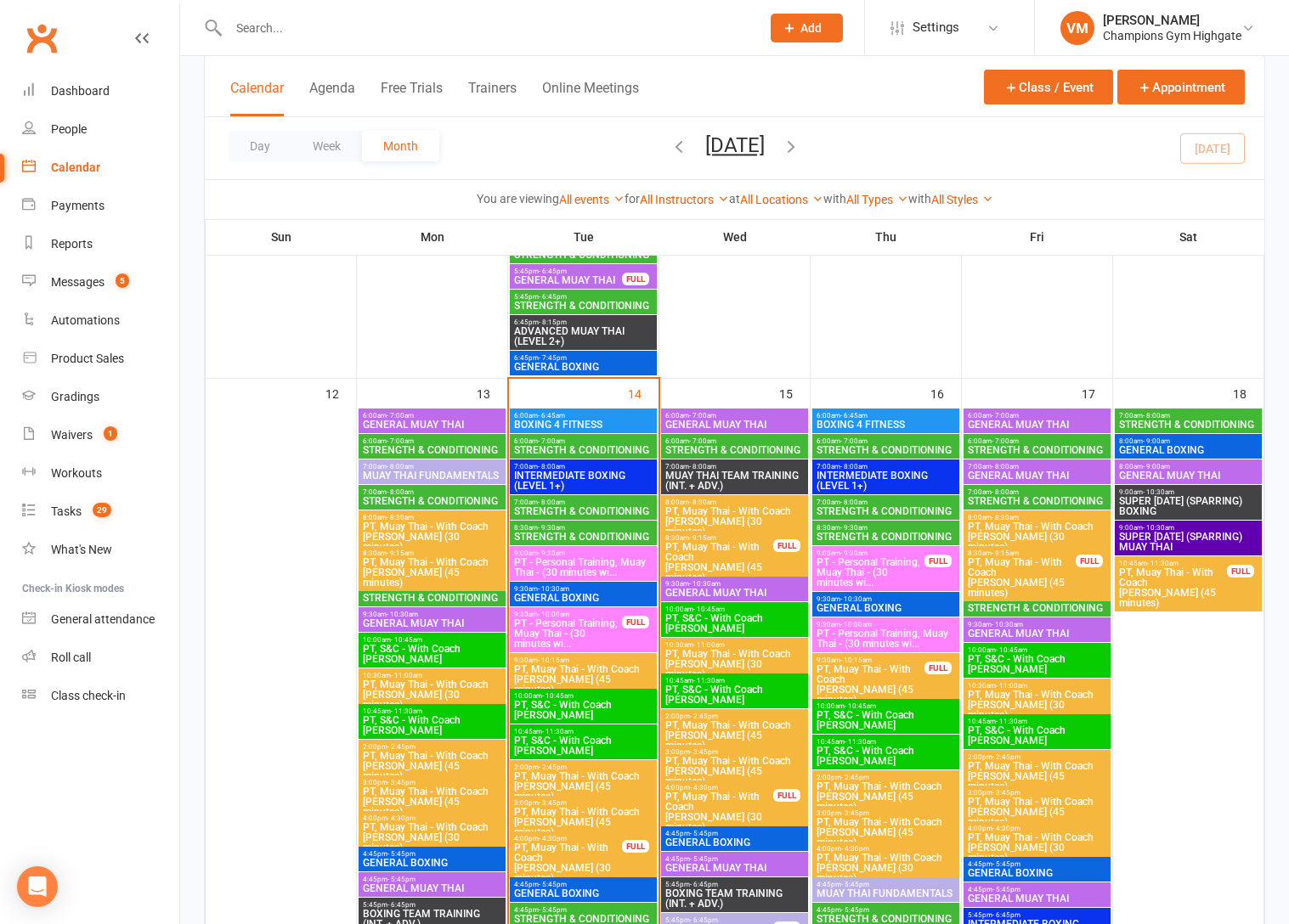
scroll to position [1466, 0]
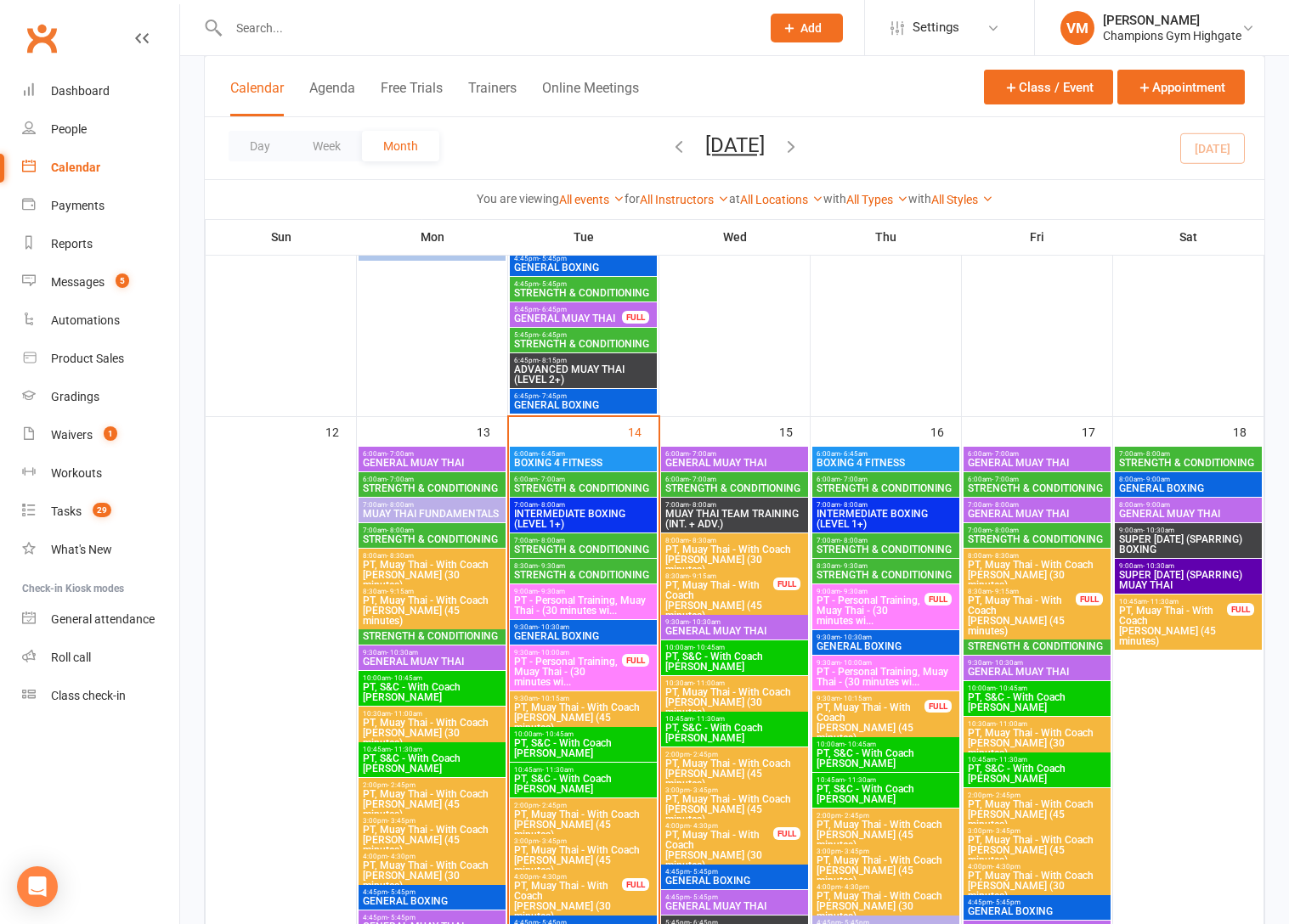
click at [1005, 476] on span "- 7:00am" at bounding box center [1005, 479] width 27 height 8
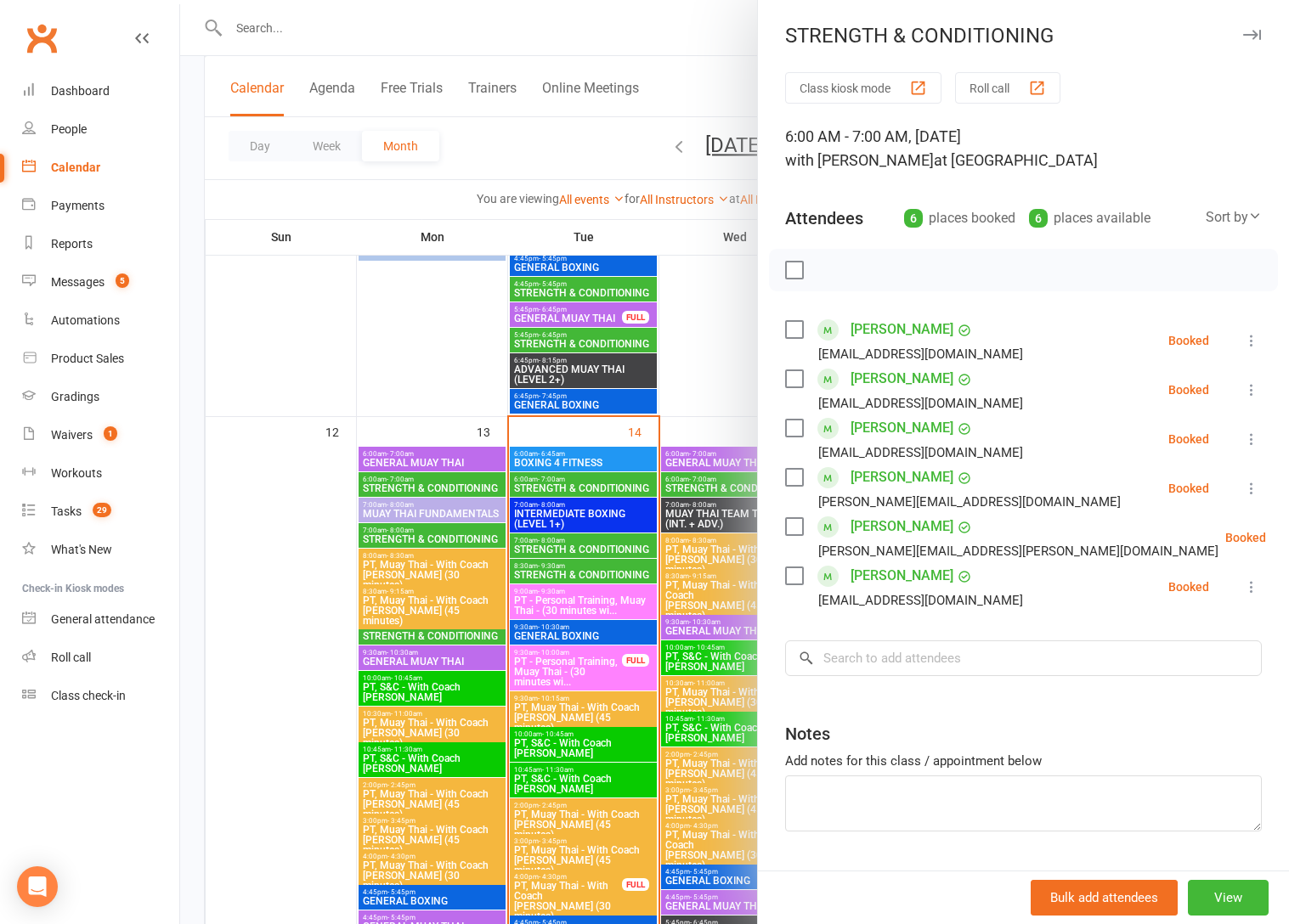
click at [624, 591] on div at bounding box center [734, 462] width 1109 height 924
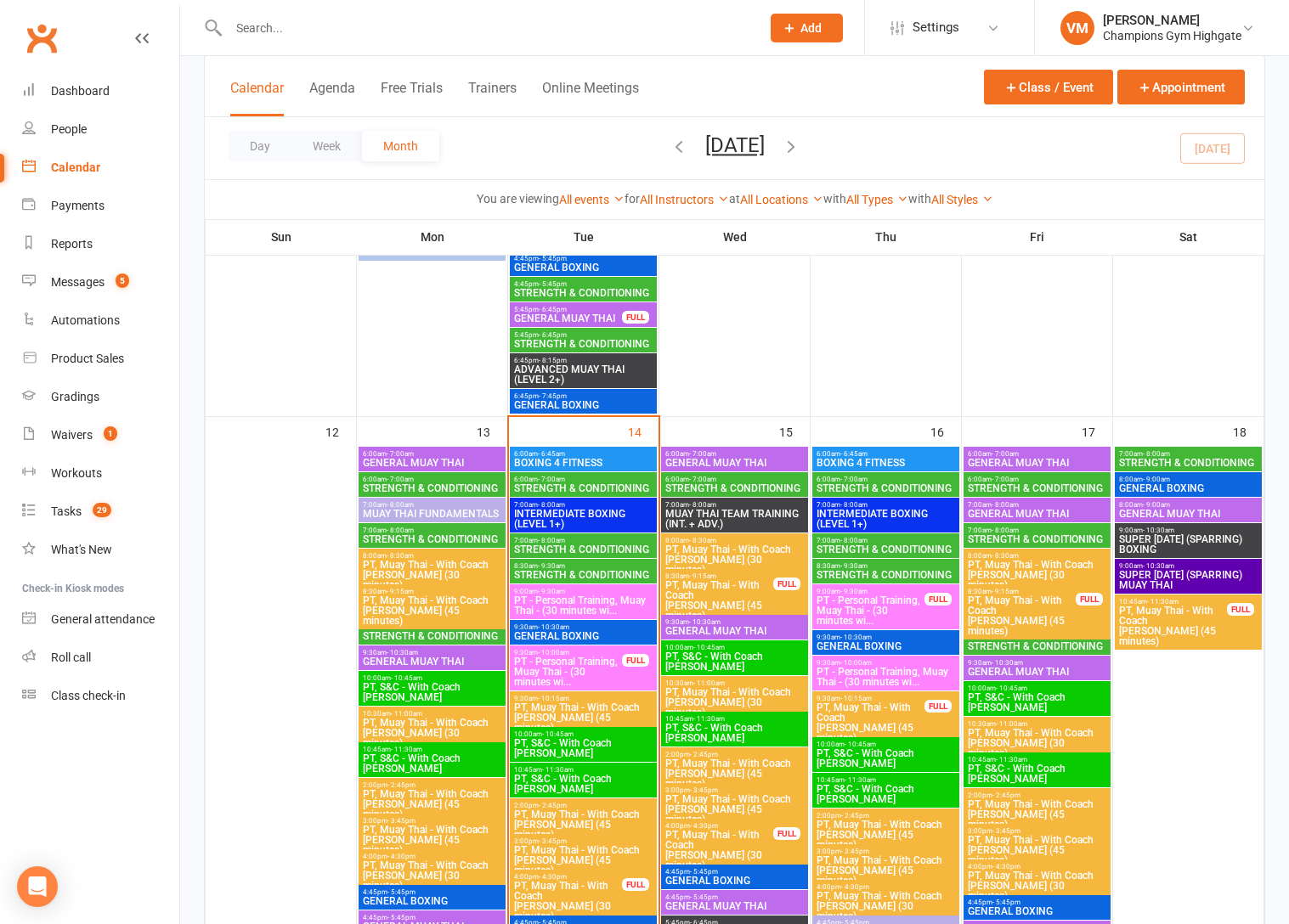
click at [1181, 461] on span "STRENGTH & CONDITIONING" at bounding box center [1188, 463] width 140 height 11
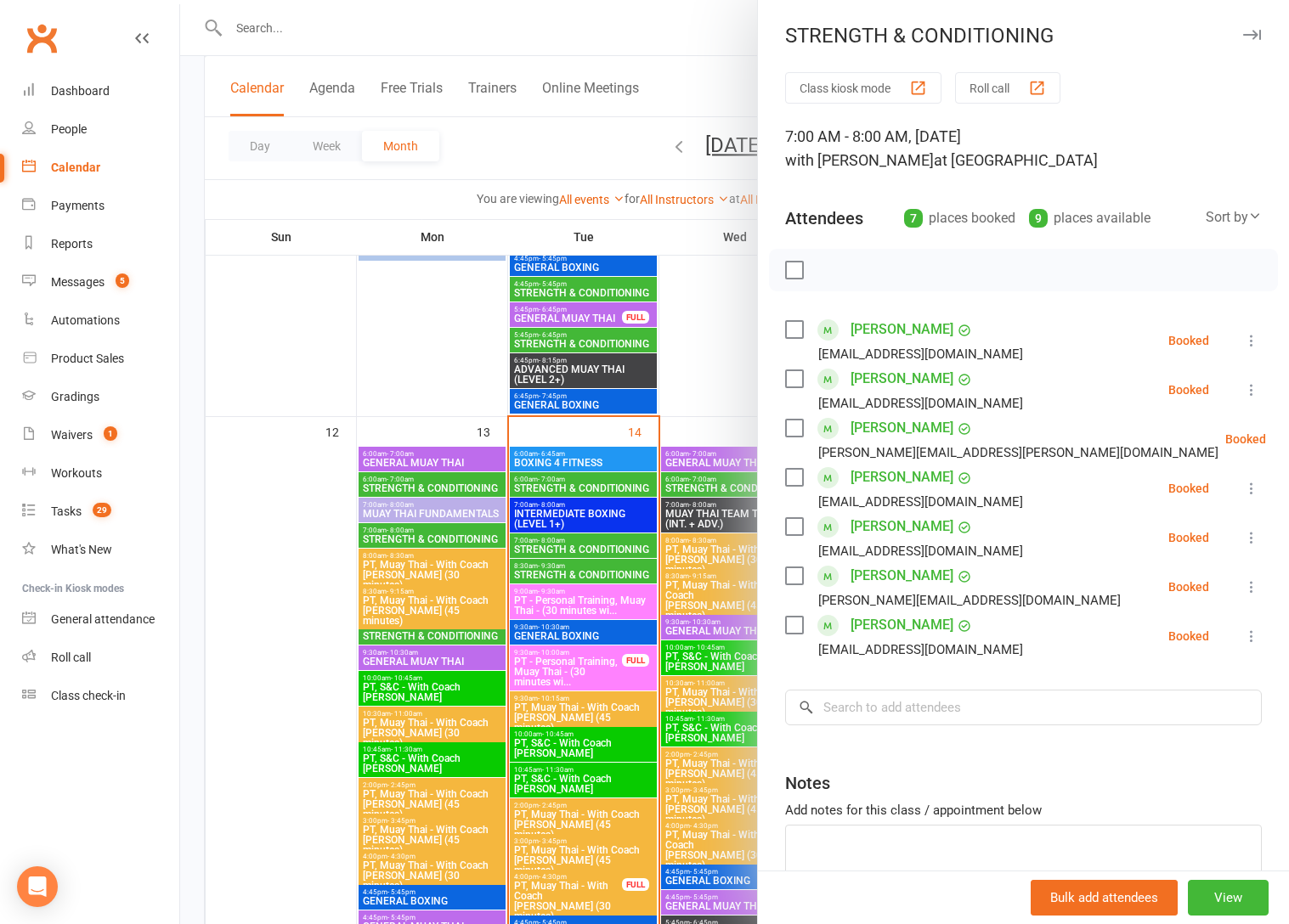
click at [698, 575] on div at bounding box center [734, 462] width 1109 height 924
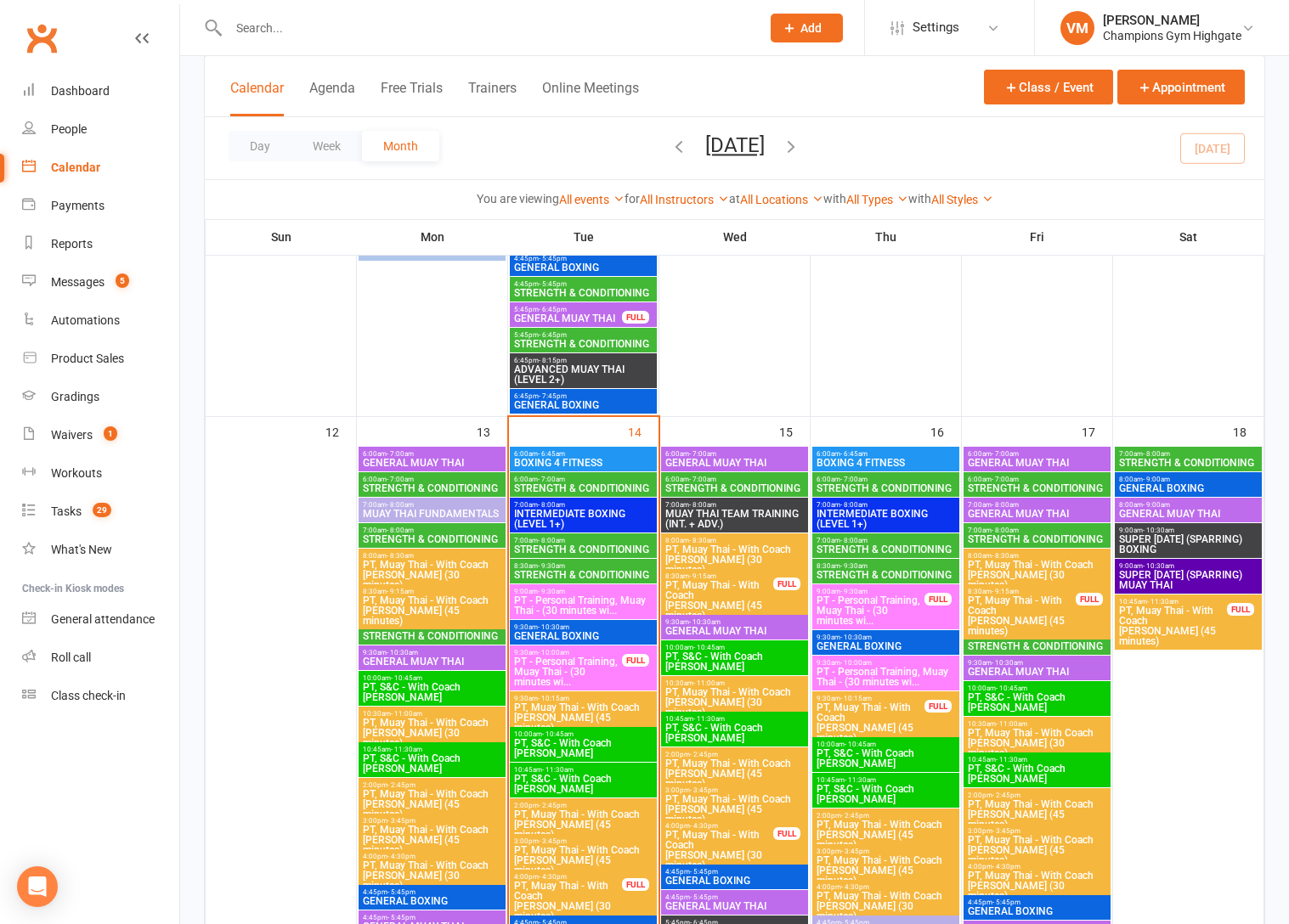
click at [857, 485] on span "STRENGTH & CONDITIONING" at bounding box center [886, 488] width 140 height 11
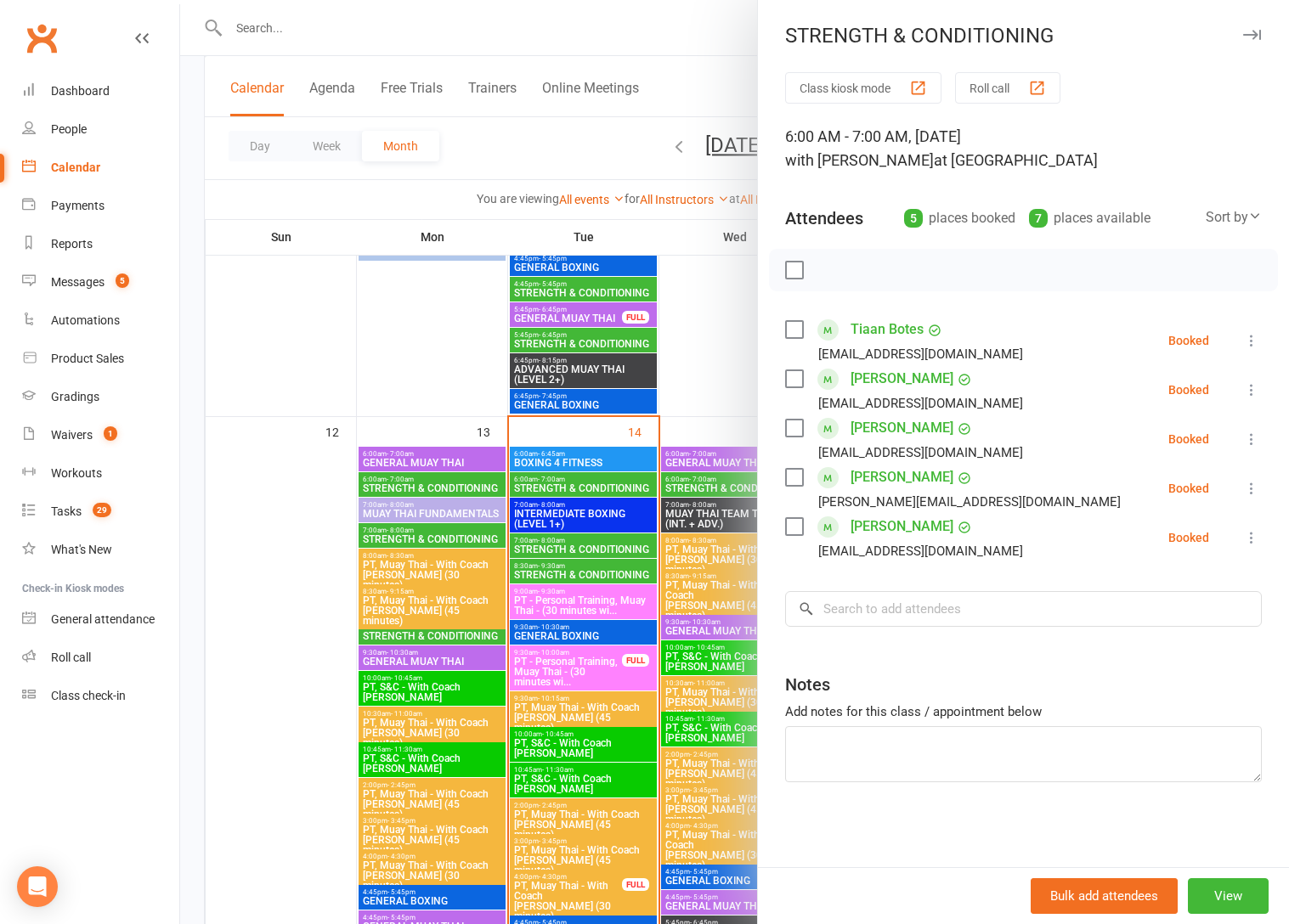
click at [603, 550] on div at bounding box center [734, 462] width 1109 height 924
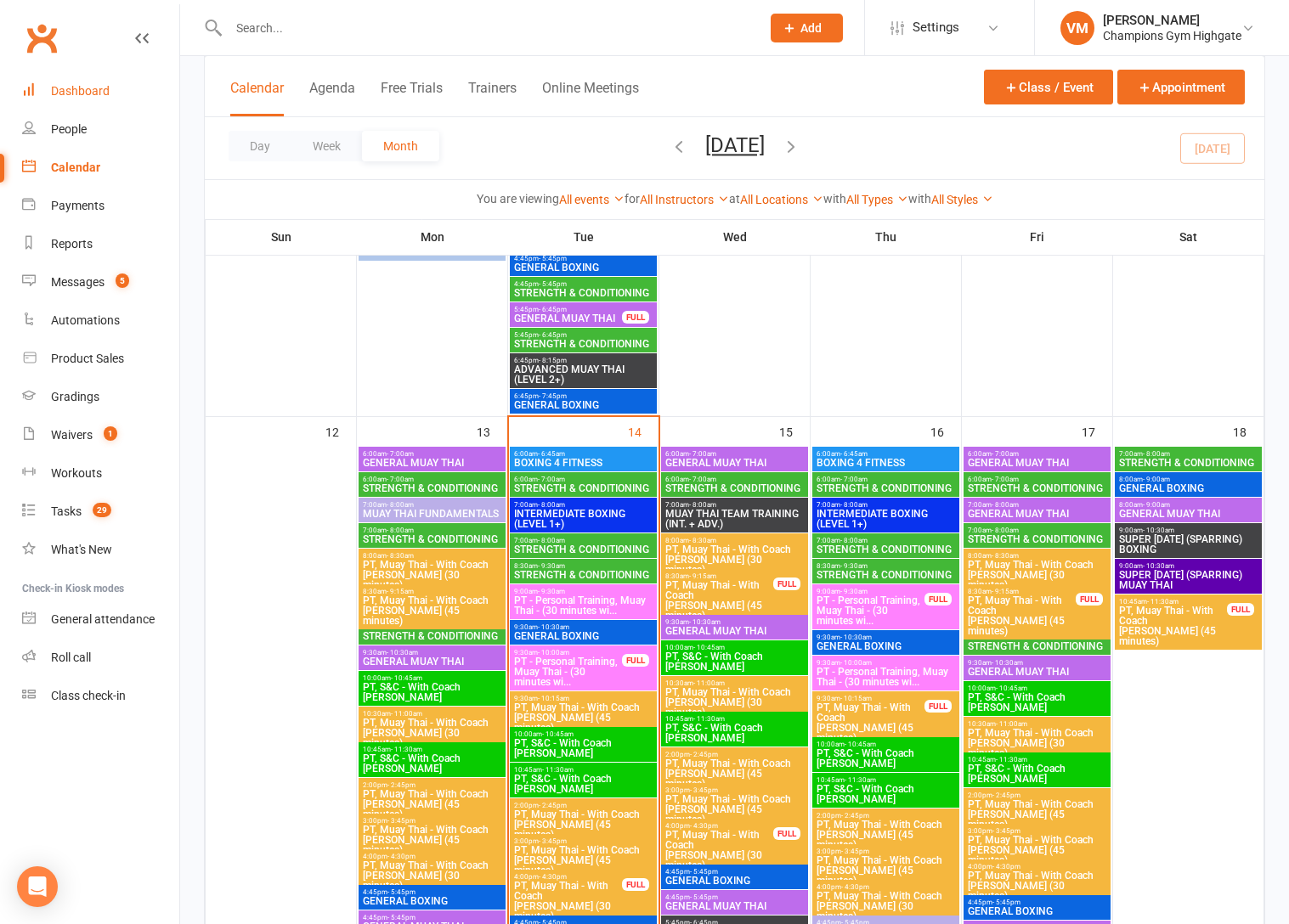
click at [88, 86] on div "Dashboard" at bounding box center [80, 91] width 58 height 13
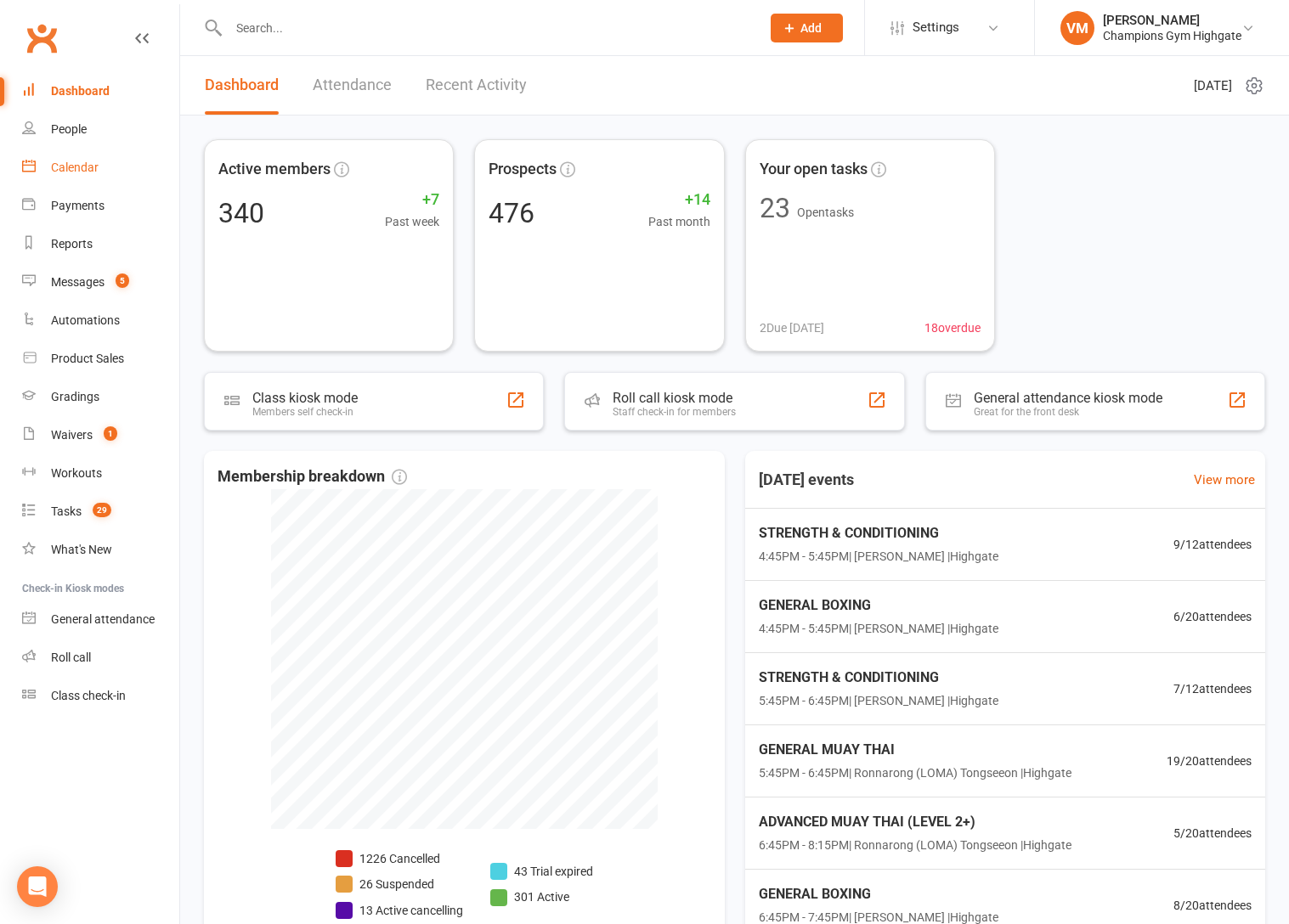
click at [109, 172] on link "Calendar" at bounding box center [101, 168] width 157 height 38
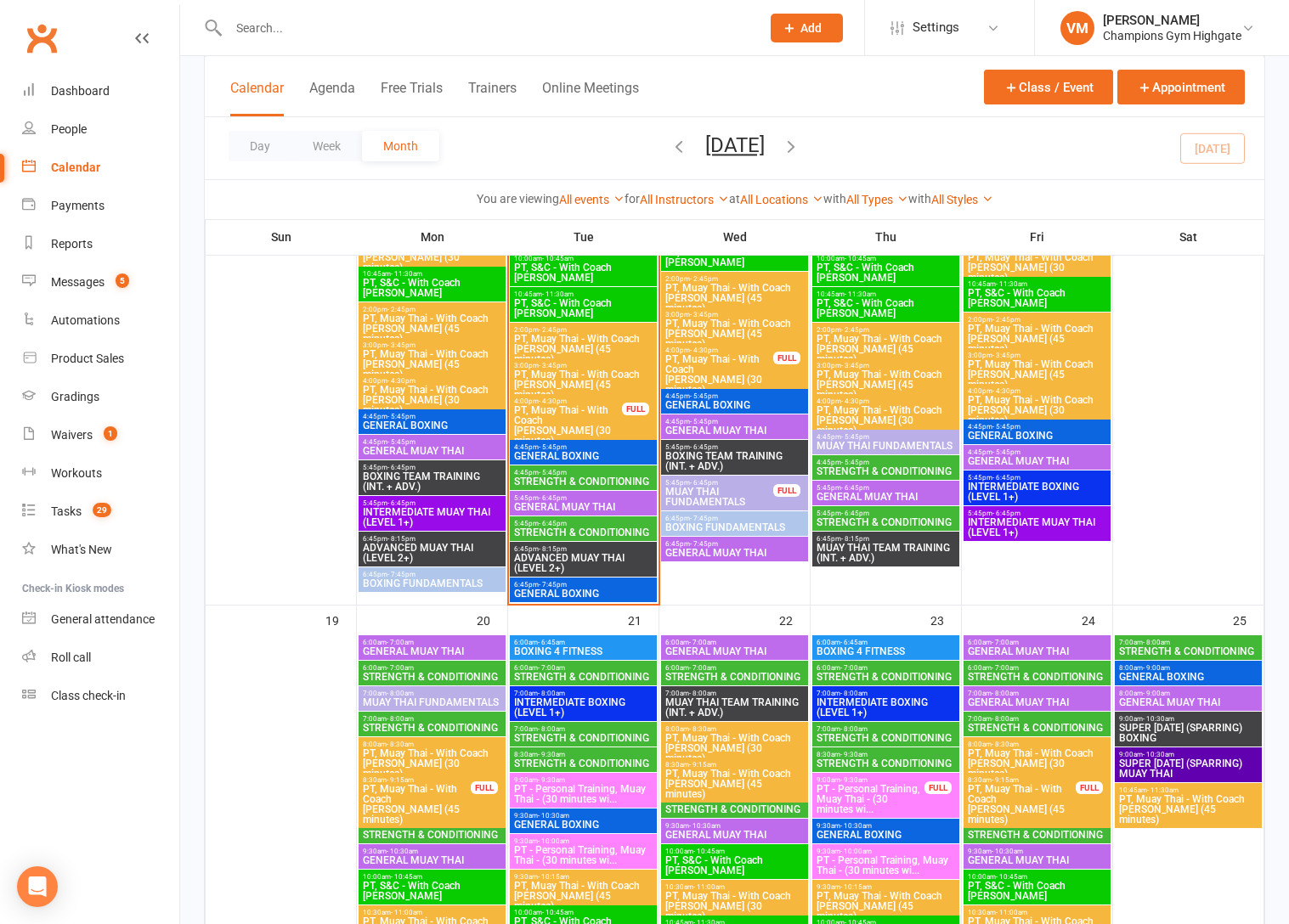
scroll to position [2071, 0]
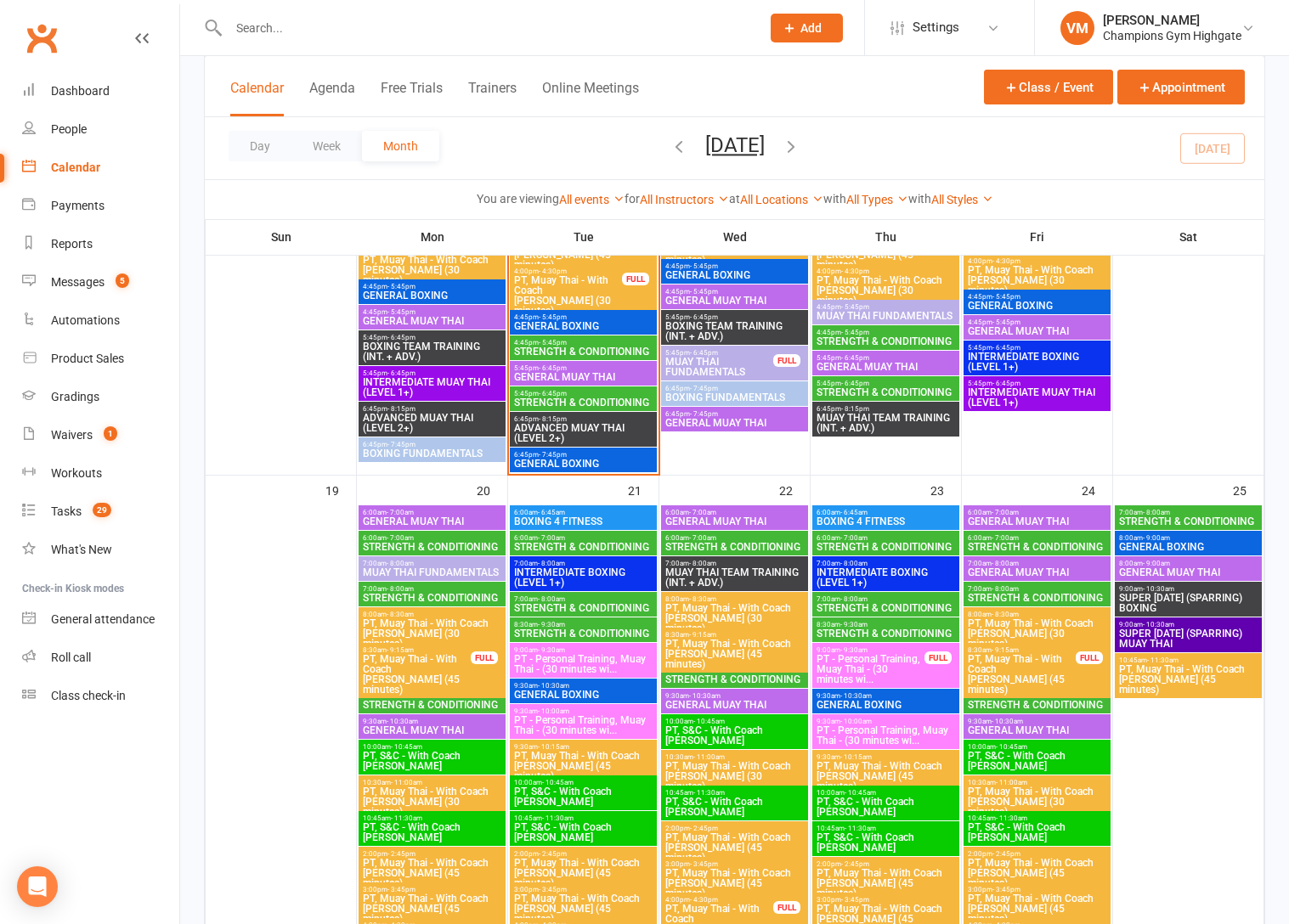
click at [599, 399] on span "STRENGTH & CONDITIONING" at bounding box center [583, 403] width 140 height 11
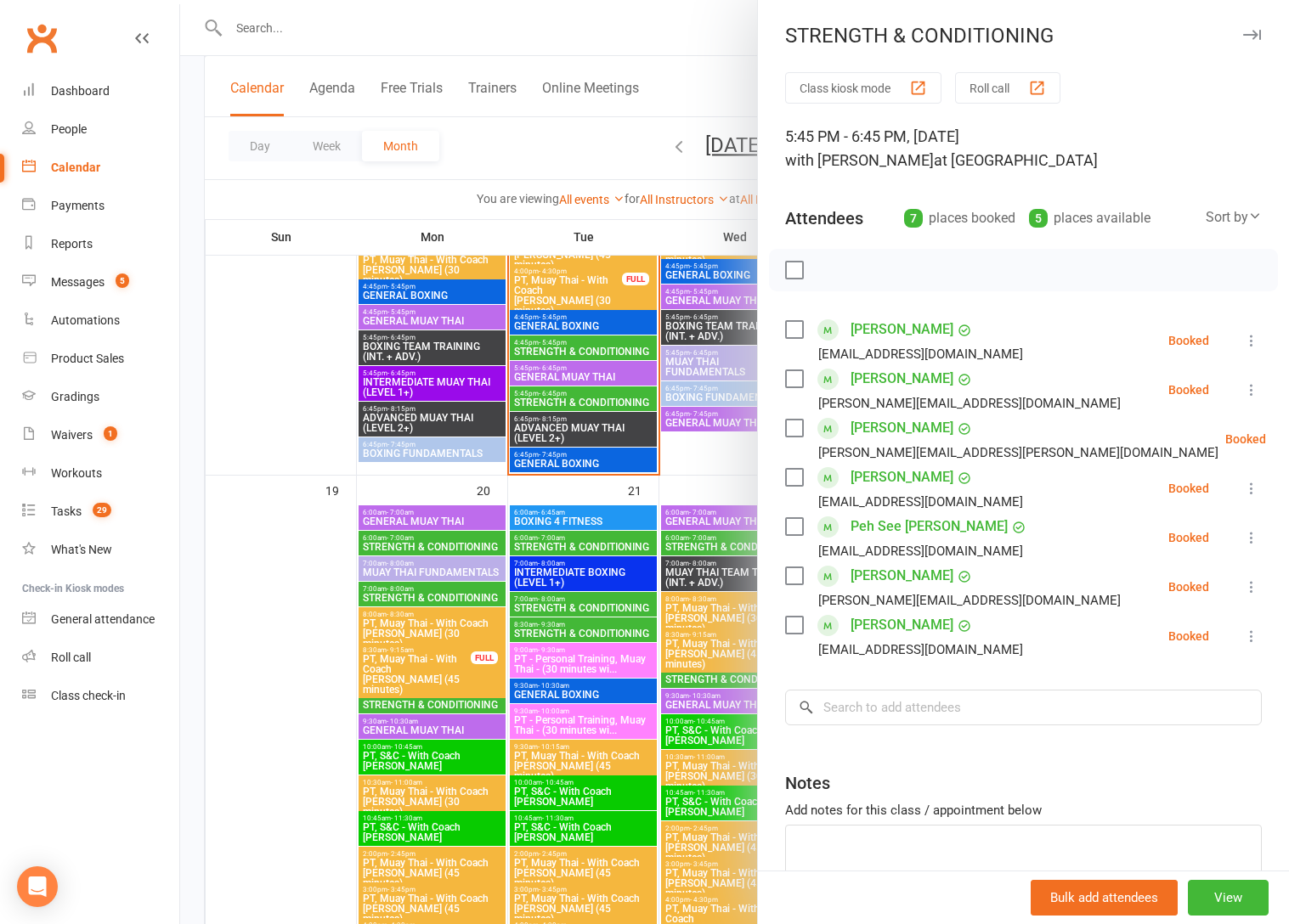
click at [797, 378] on label at bounding box center [794, 380] width 17 height 17
click at [830, 272] on icon "button" at bounding box center [832, 270] width 19 height 19
click at [797, 528] on label at bounding box center [794, 527] width 17 height 17
click at [797, 371] on label at bounding box center [794, 380] width 17 height 17
click at [834, 273] on icon "button" at bounding box center [832, 270] width 19 height 19
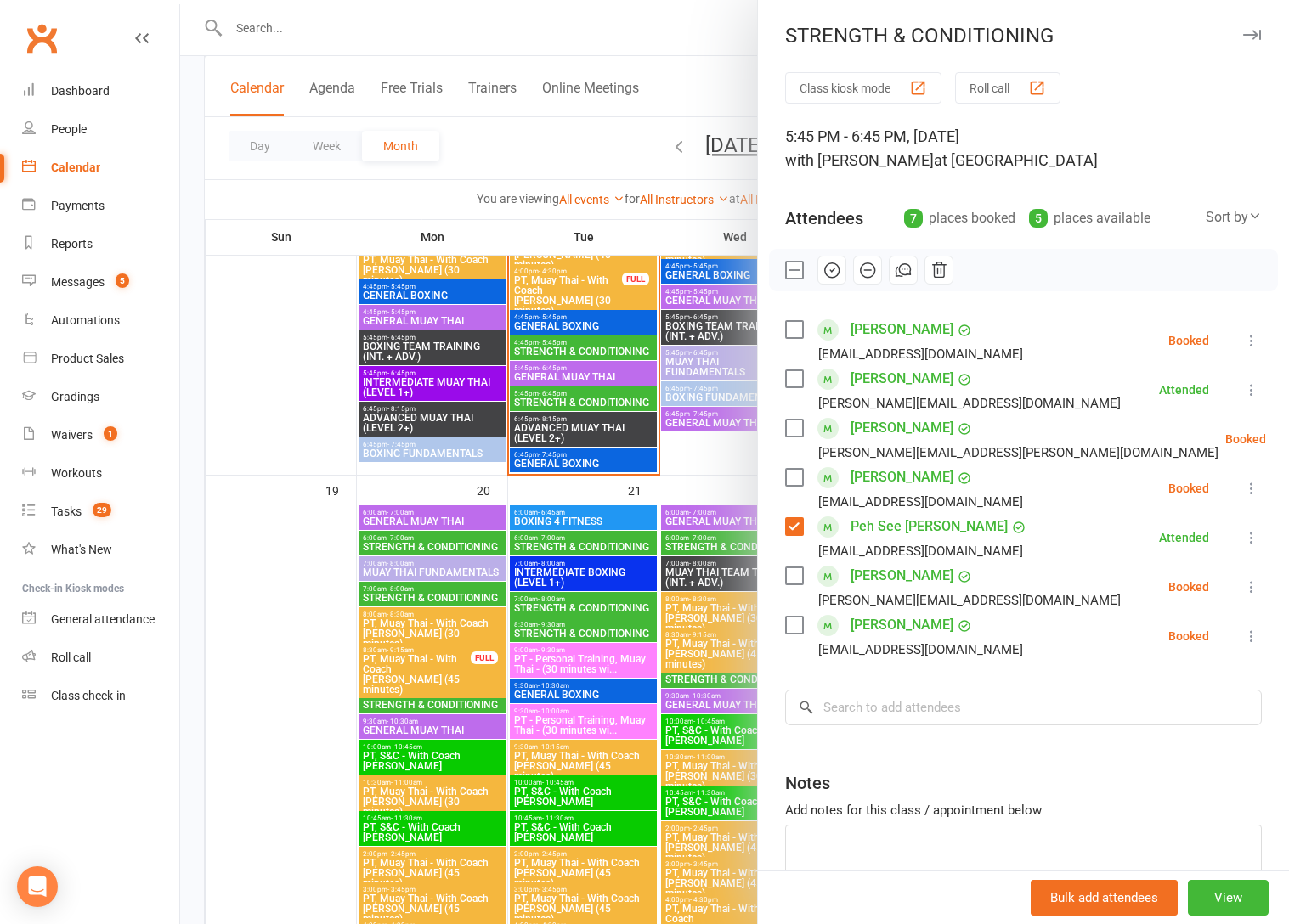
click at [865, 335] on link "[PERSON_NAME]" at bounding box center [901, 330] width 103 height 27
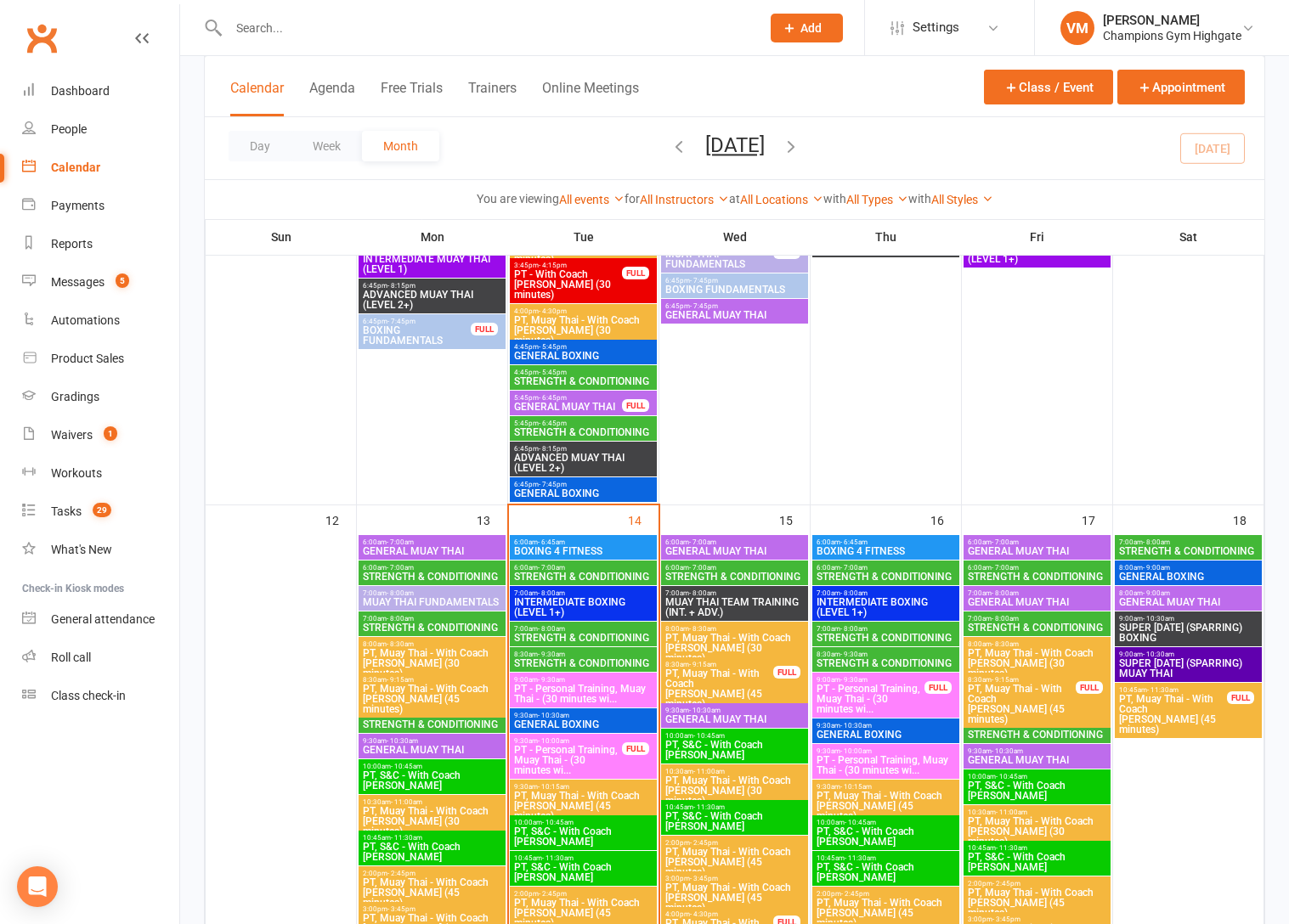
scroll to position [1722, 0]
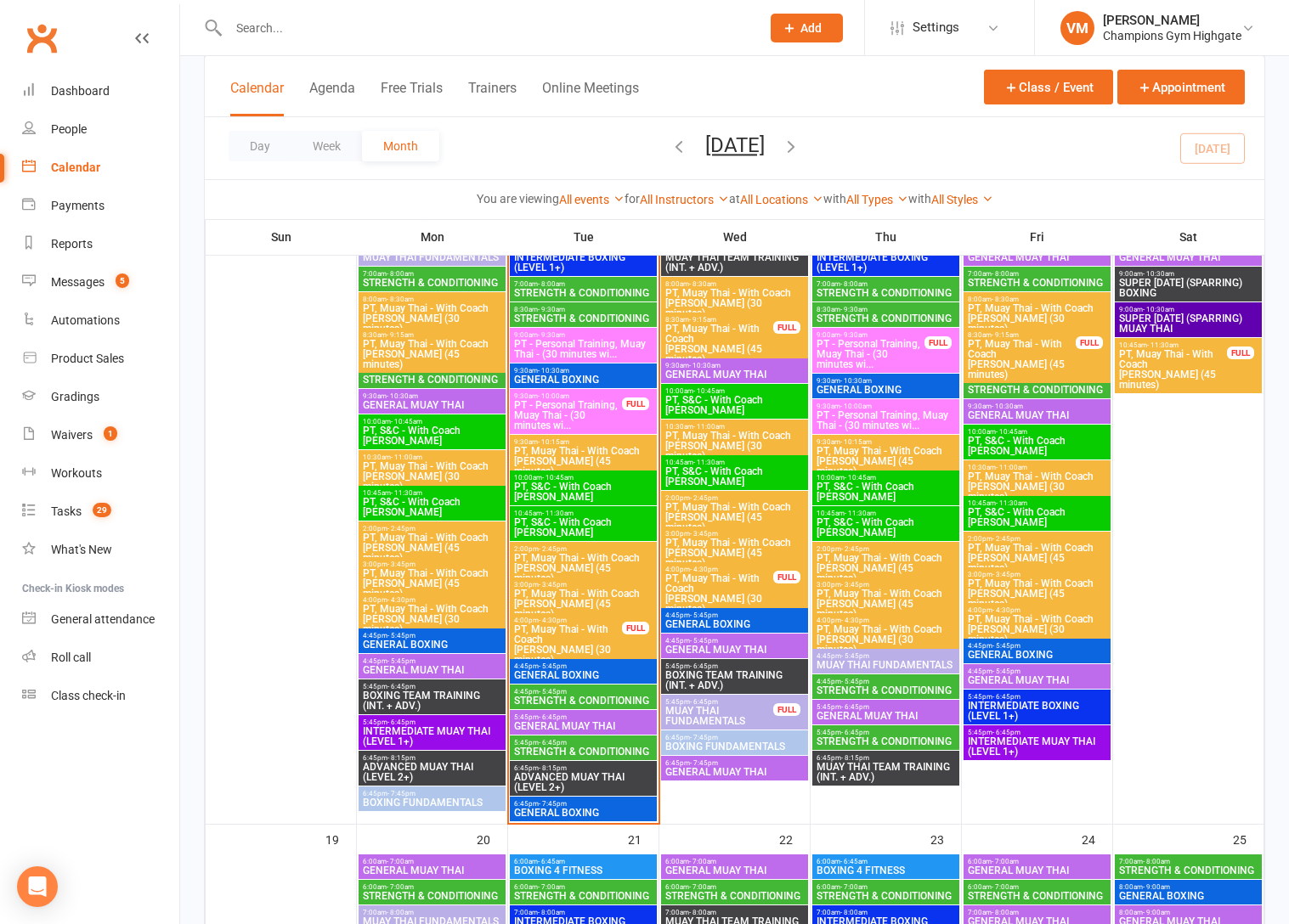
click at [580, 739] on span "5:45pm - 6:45pm" at bounding box center [583, 743] width 140 height 8
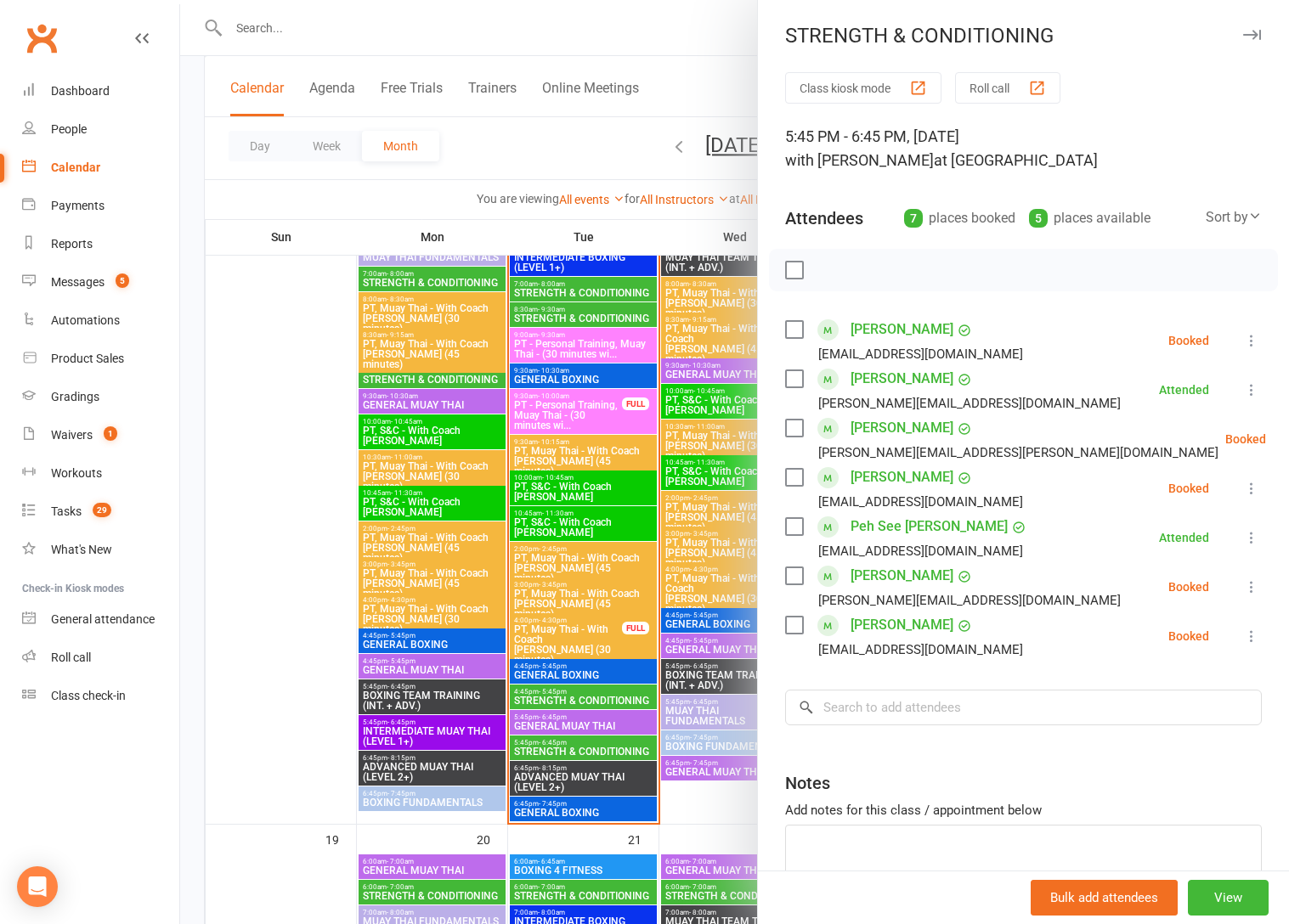
click at [794, 328] on label at bounding box center [794, 330] width 17 height 17
click at [829, 266] on icon "button" at bounding box center [832, 270] width 19 height 19
click at [799, 333] on label at bounding box center [794, 330] width 17 height 17
click at [882, 424] on link "[PERSON_NAME]" at bounding box center [901, 428] width 103 height 27
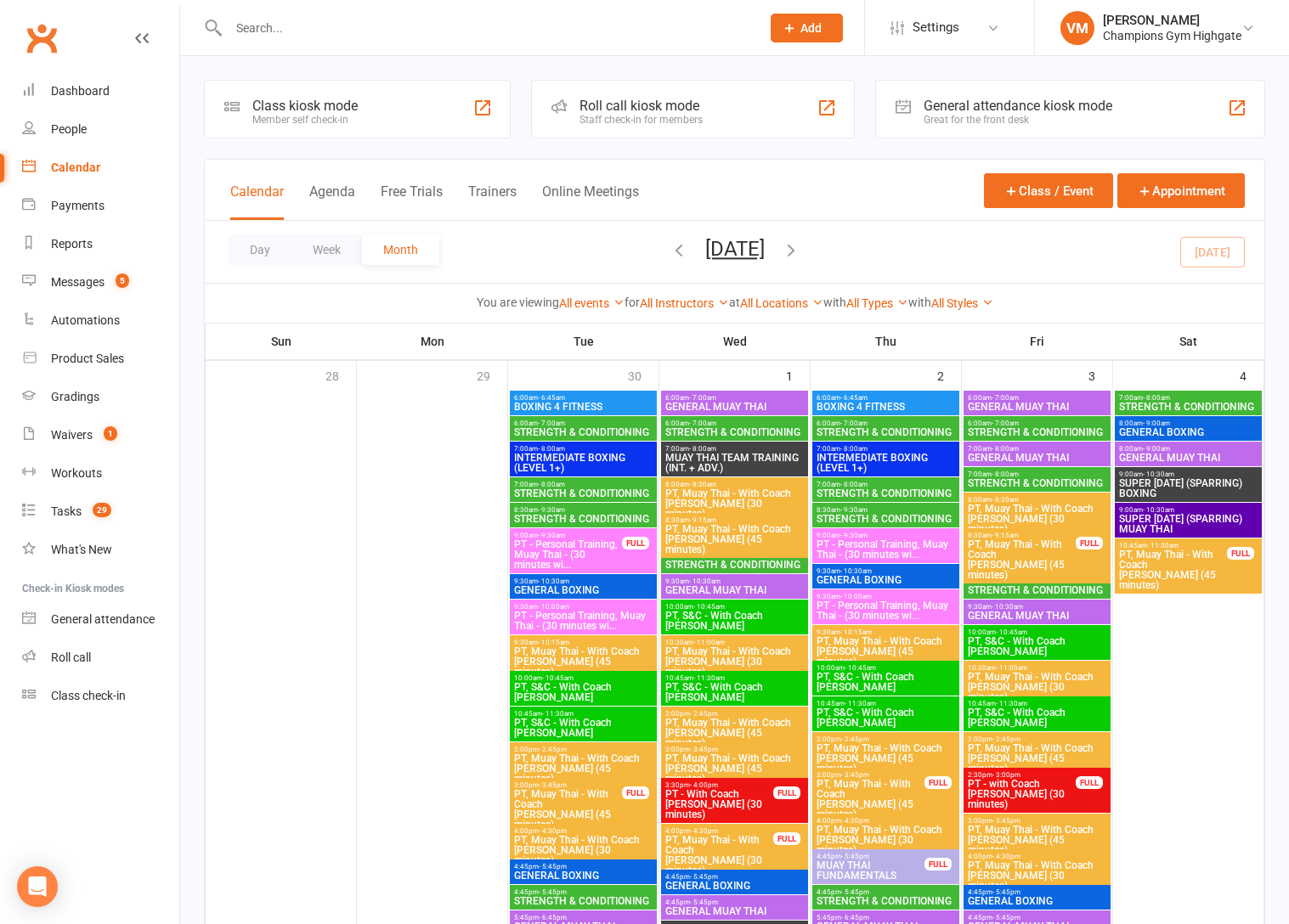
click at [81, 169] on div "Calendar" at bounding box center [75, 168] width 49 height 13
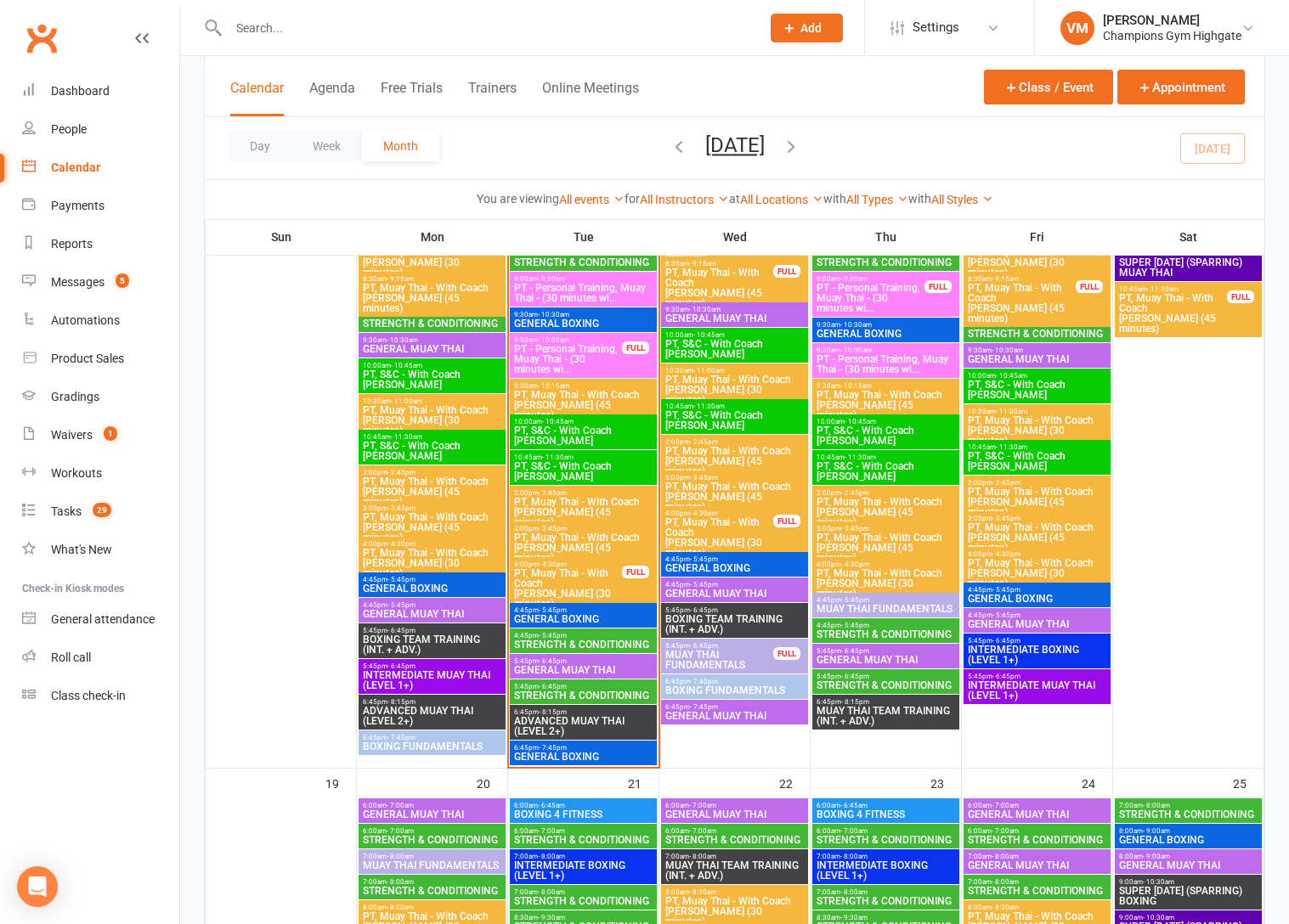
scroll to position [1816, 0]
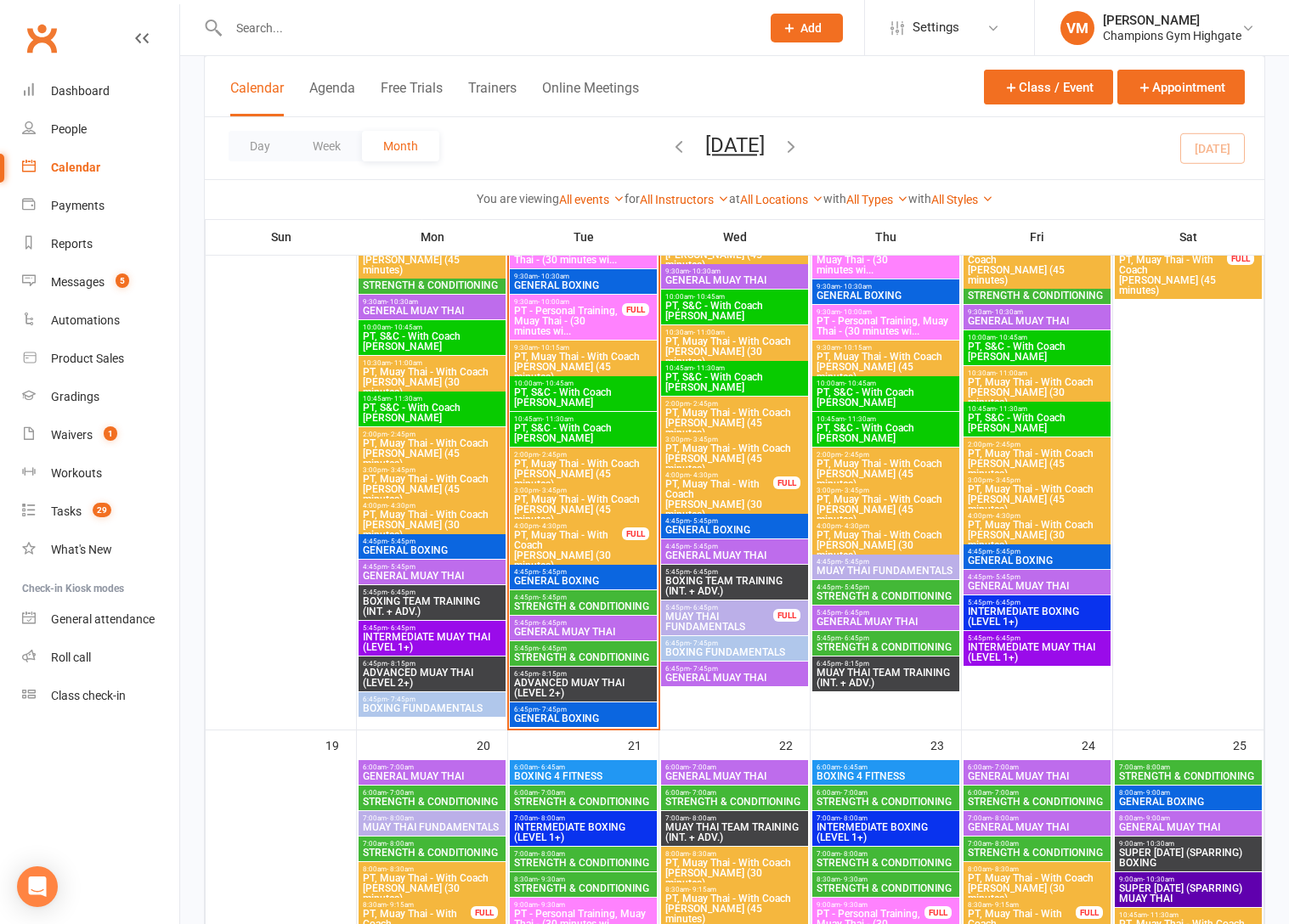
click at [545, 650] on span "- 6:45pm" at bounding box center [552, 649] width 28 height 8
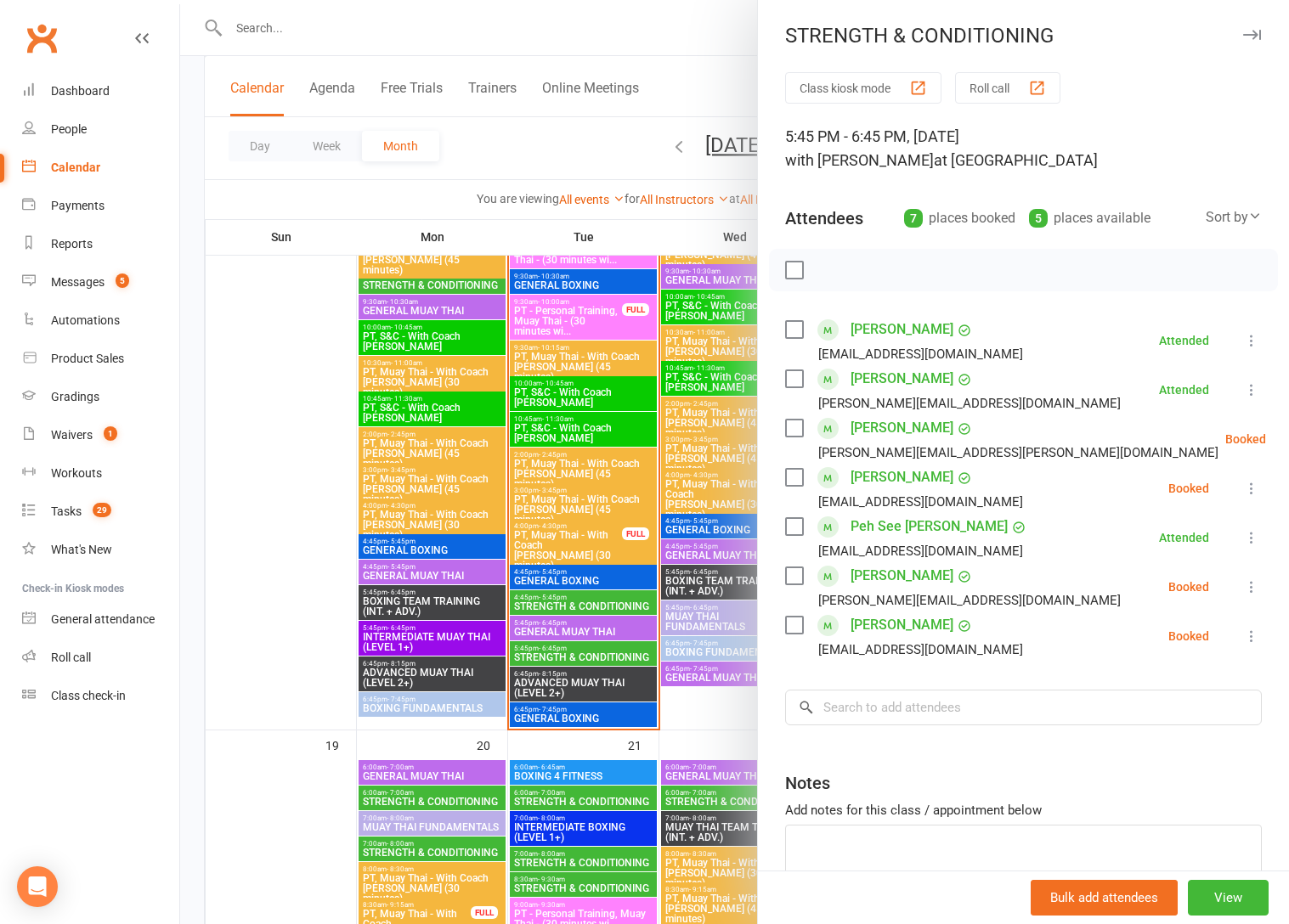
click at [797, 427] on label at bounding box center [794, 428] width 17 height 17
click at [828, 269] on icon "button" at bounding box center [832, 270] width 19 height 19
click at [795, 431] on label at bounding box center [794, 428] width 17 height 17
click at [794, 475] on label at bounding box center [794, 477] width 17 height 17
click at [840, 264] on button "button" at bounding box center [832, 270] width 29 height 29
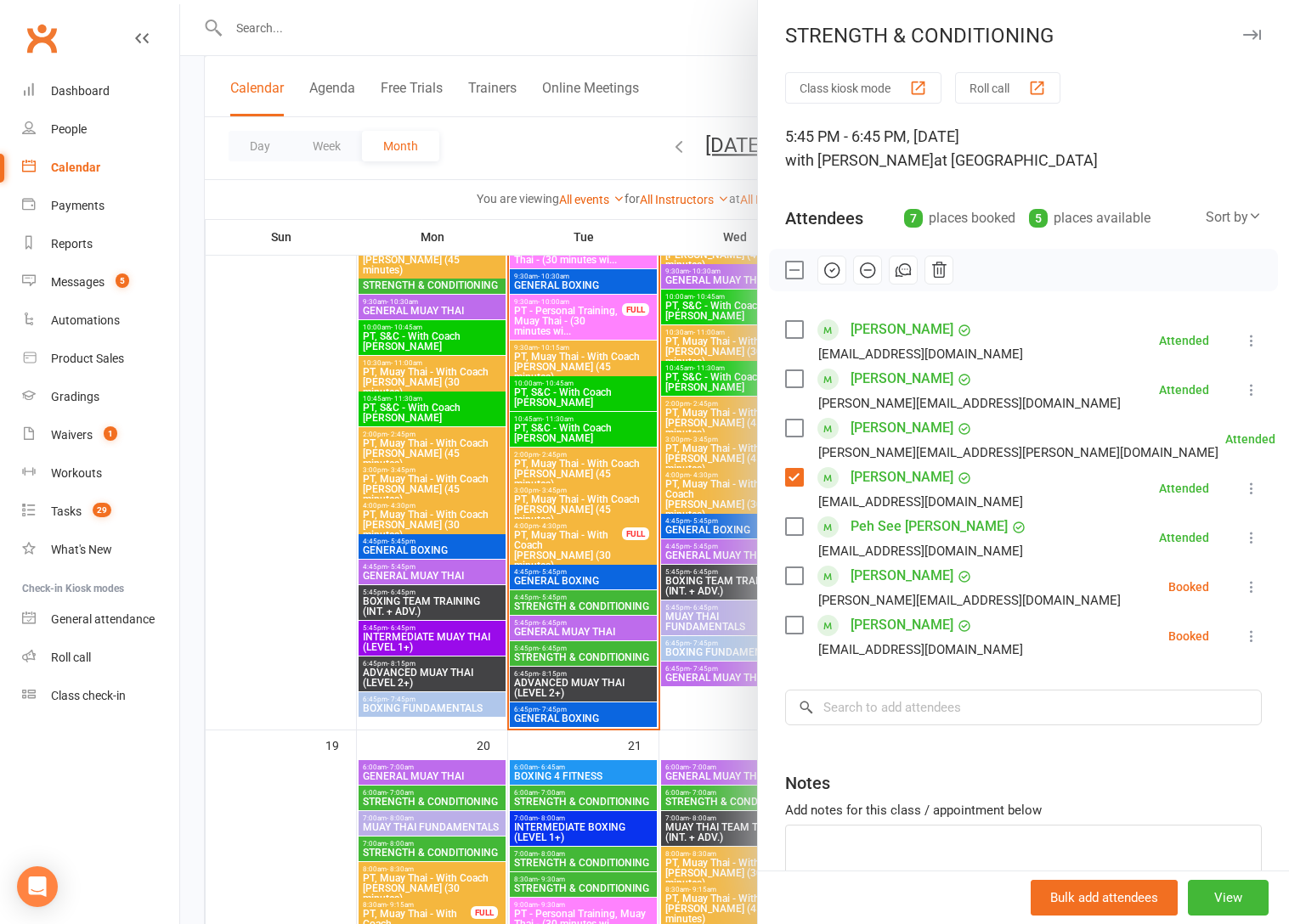
click at [797, 479] on label at bounding box center [794, 477] width 17 height 17
click at [796, 633] on label at bounding box center [794, 626] width 17 height 17
click at [826, 270] on icon "button" at bounding box center [832, 270] width 19 height 19
click at [797, 627] on label at bounding box center [794, 626] width 17 height 17
click at [892, 579] on link "[PERSON_NAME]" at bounding box center [901, 576] width 103 height 27
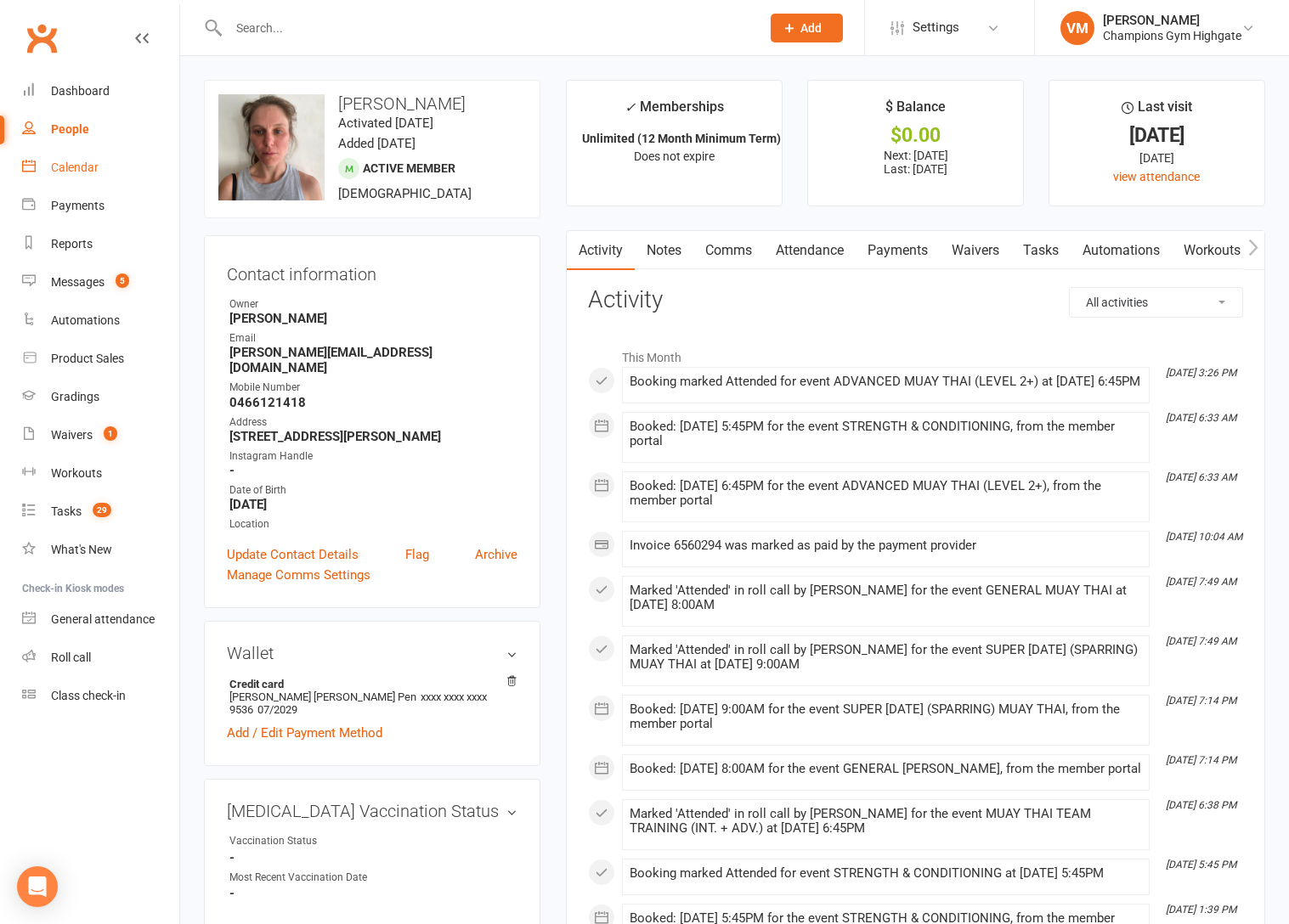
click at [85, 161] on div "Calendar" at bounding box center [75, 168] width 48 height 13
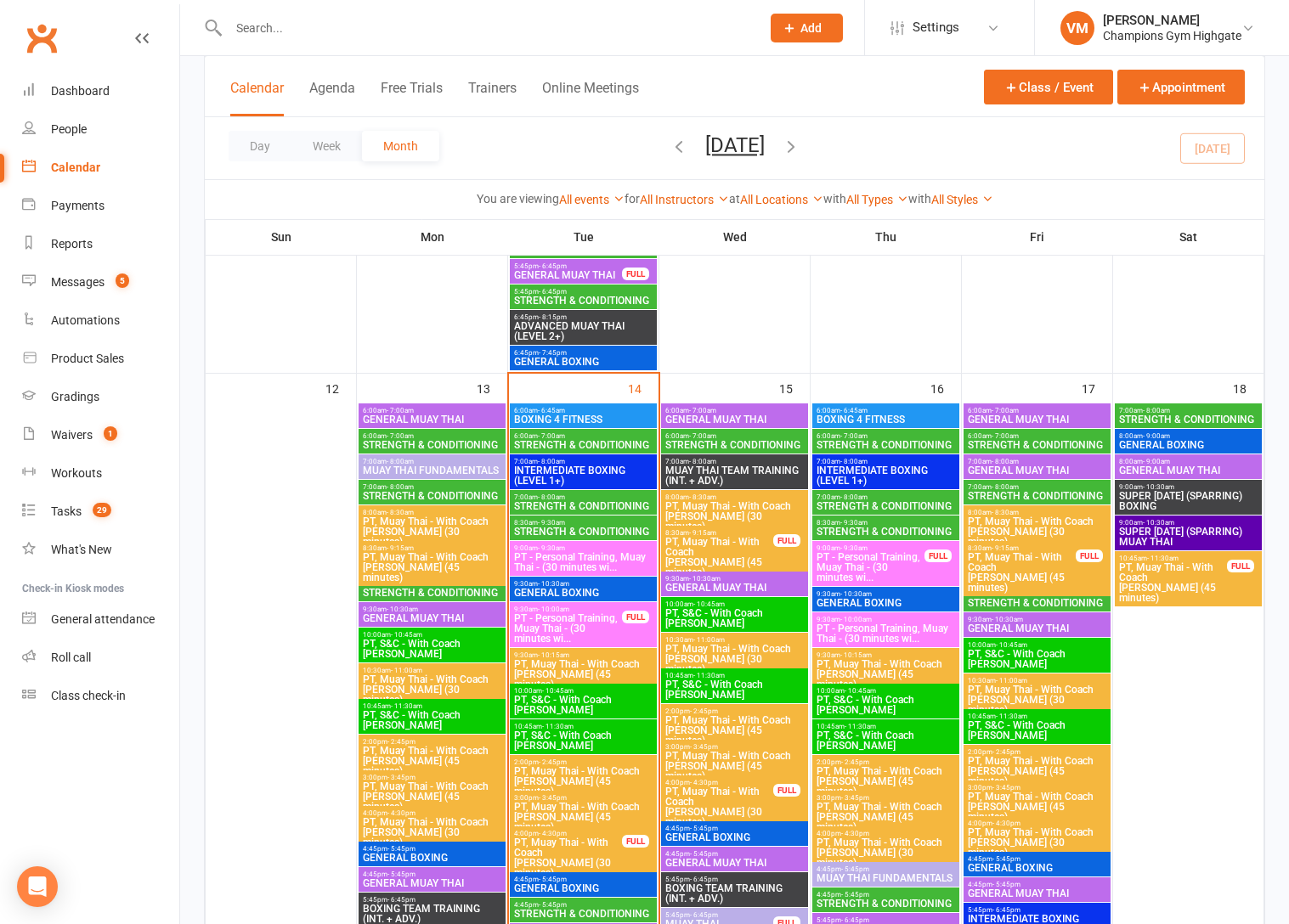
scroll to position [1699, 0]
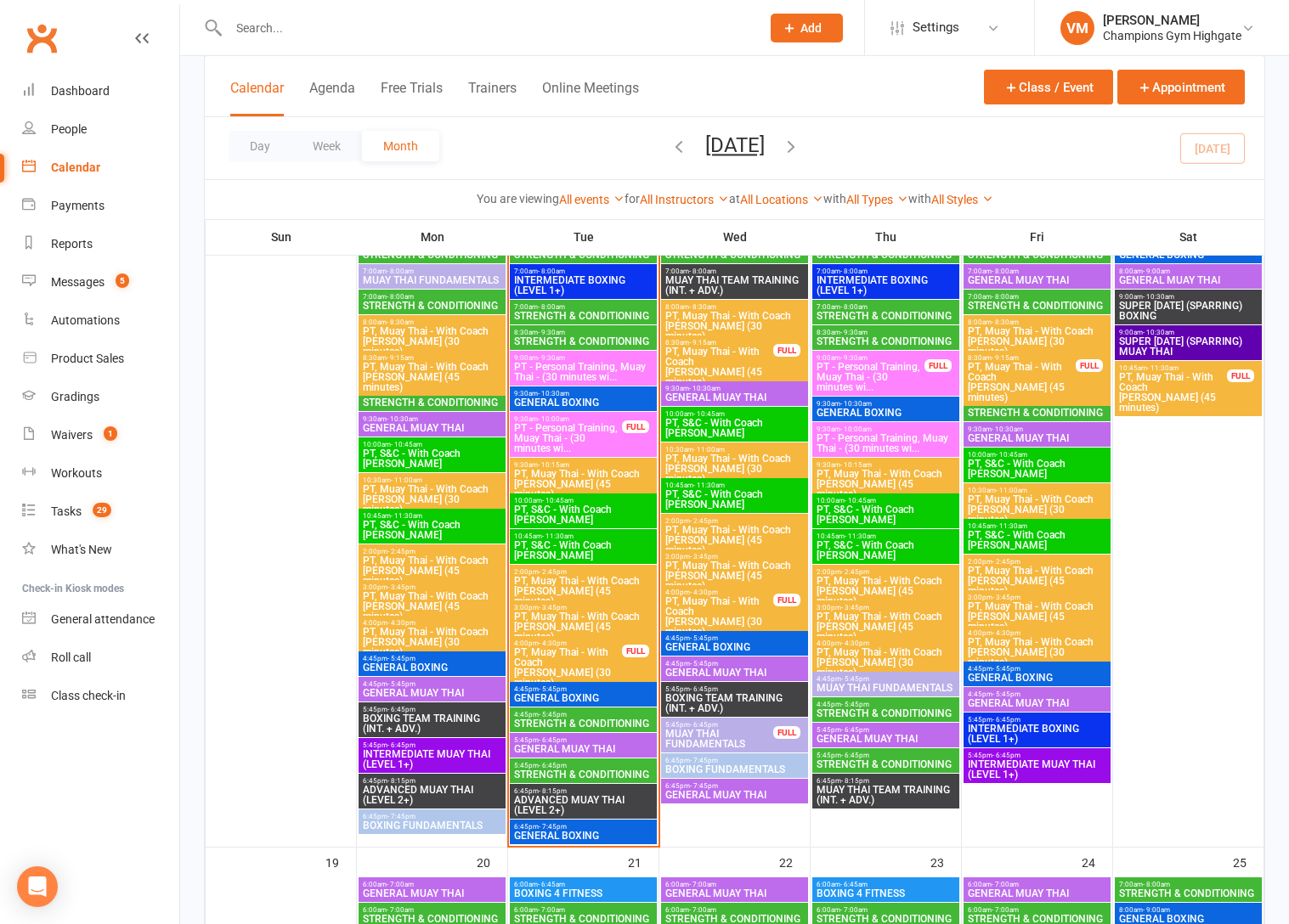
click at [533, 762] on span "5:45pm - 6:45pm" at bounding box center [583, 766] width 140 height 8
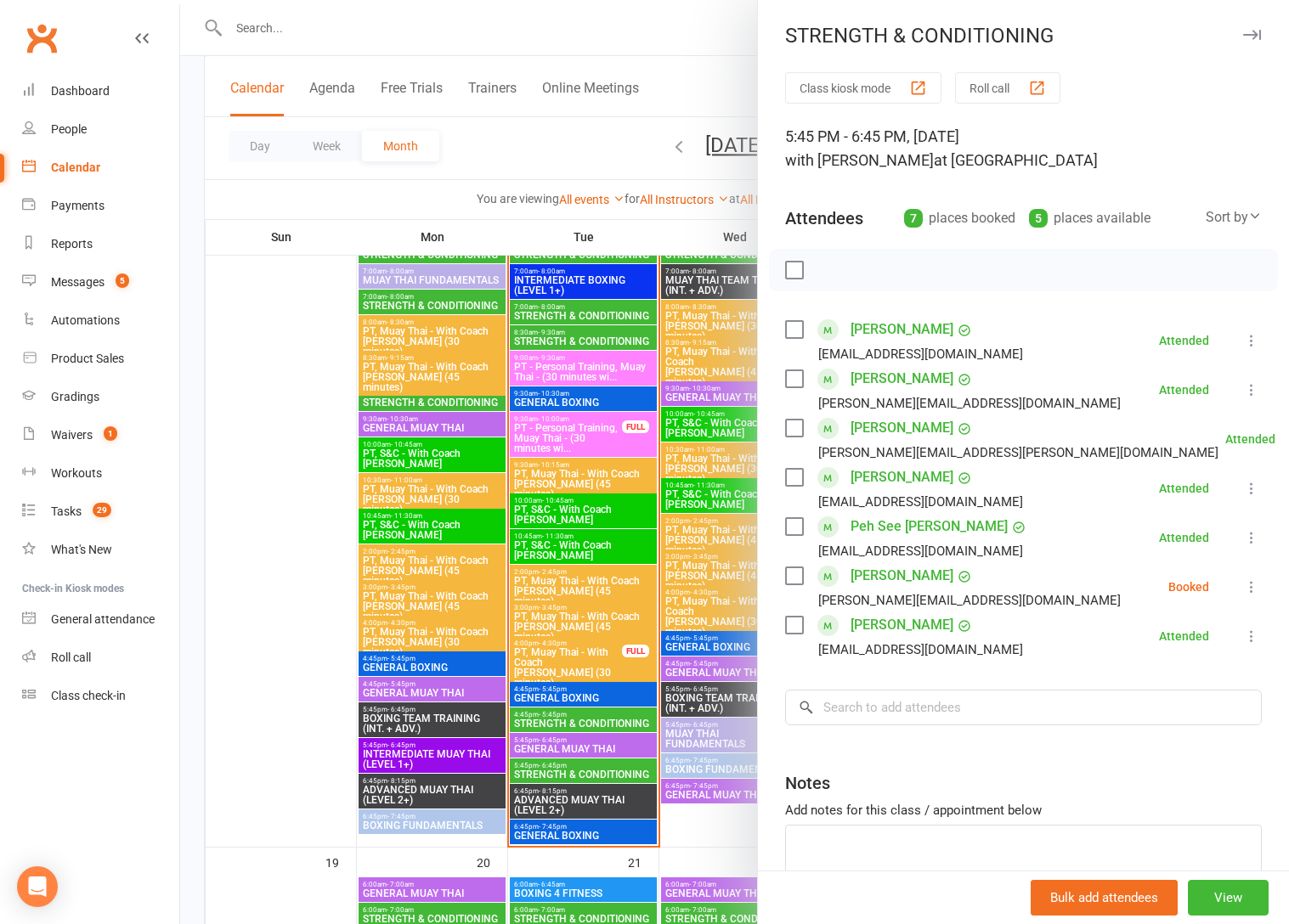
click at [795, 589] on div "[PERSON_NAME] Pen [PERSON_NAME][EMAIL_ADDRESS][DOMAIN_NAME]" at bounding box center [955, 587] width 342 height 49
click at [795, 579] on label at bounding box center [794, 576] width 17 height 17
click at [831, 262] on icon "button" at bounding box center [832, 270] width 19 height 19
